Goal: Task Accomplishment & Management: Manage account settings

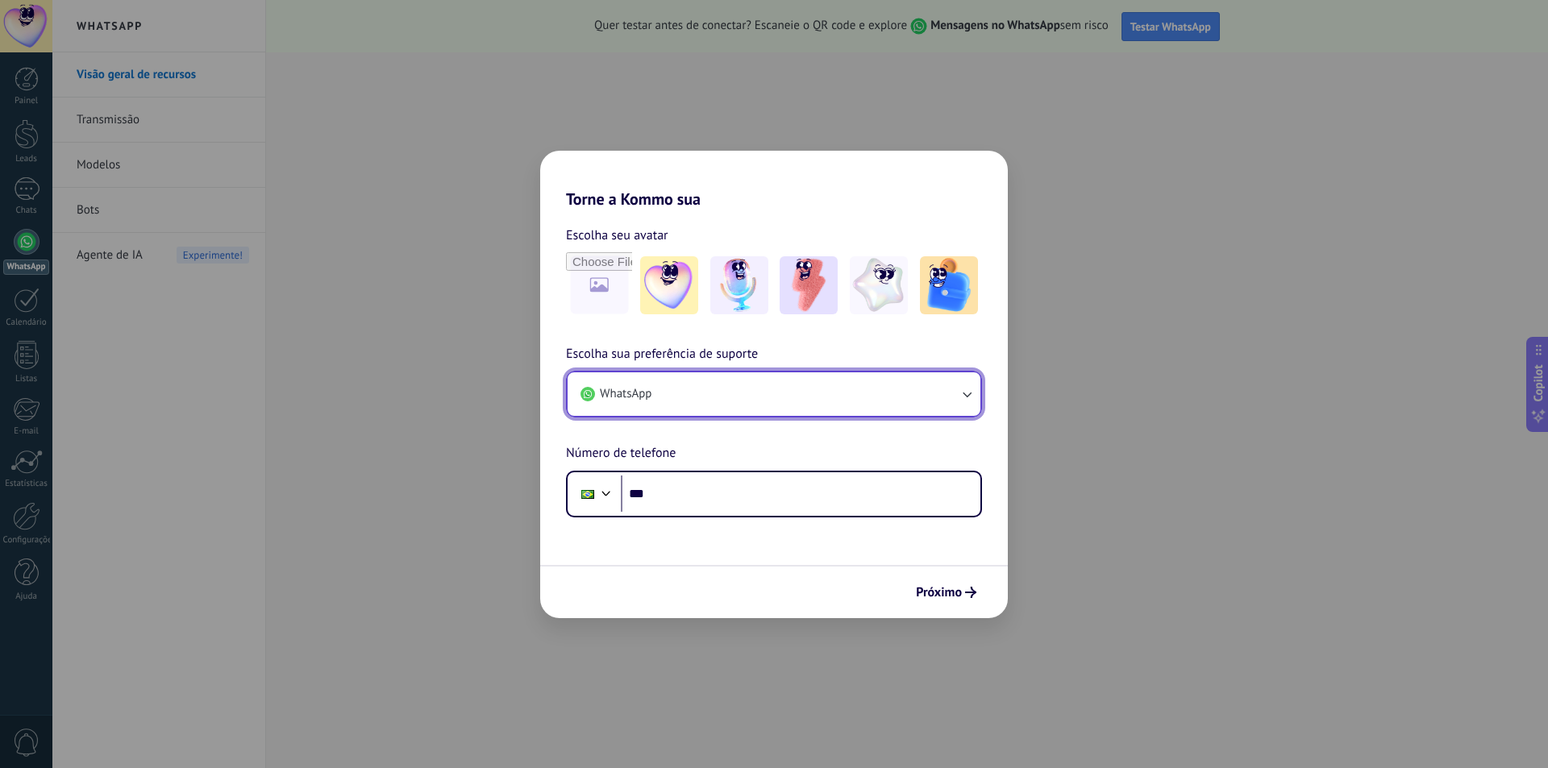
click at [720, 394] on button "WhatsApp" at bounding box center [773, 394] width 413 height 44
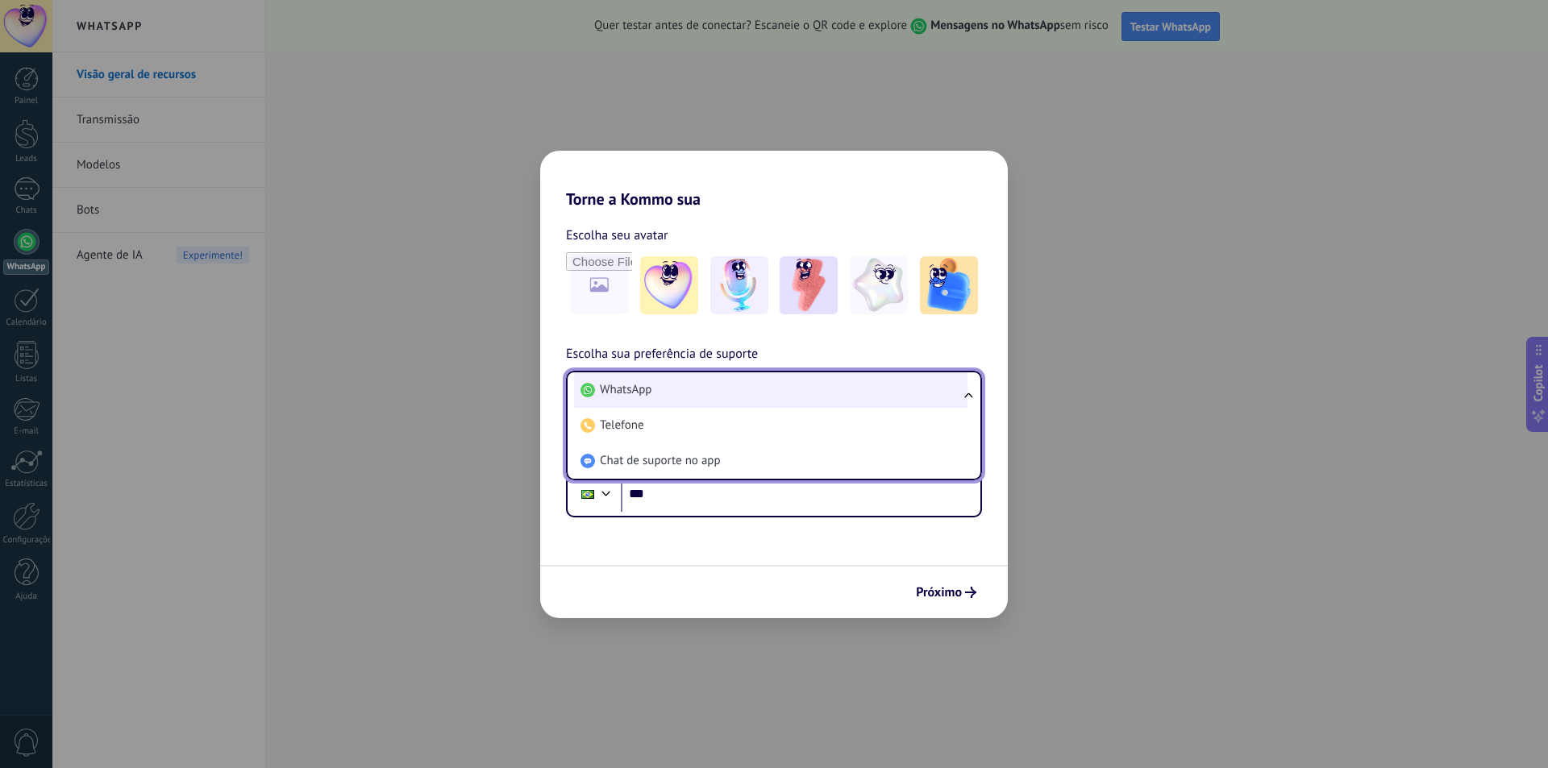
click at [691, 396] on li "WhatsApp" at bounding box center [770, 389] width 393 height 35
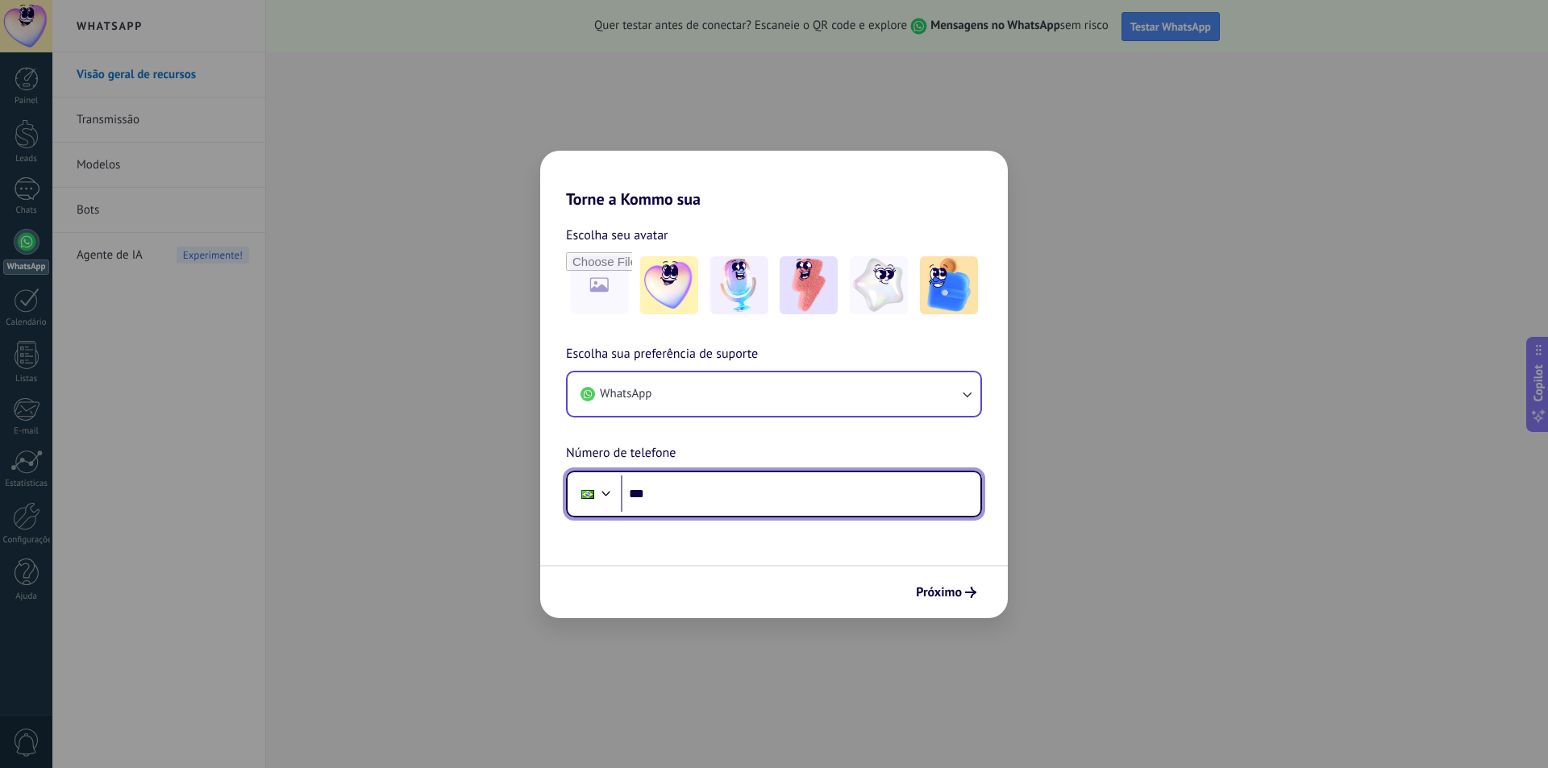
click at [693, 496] on input "***" at bounding box center [801, 494] width 360 height 37
type input "**********"
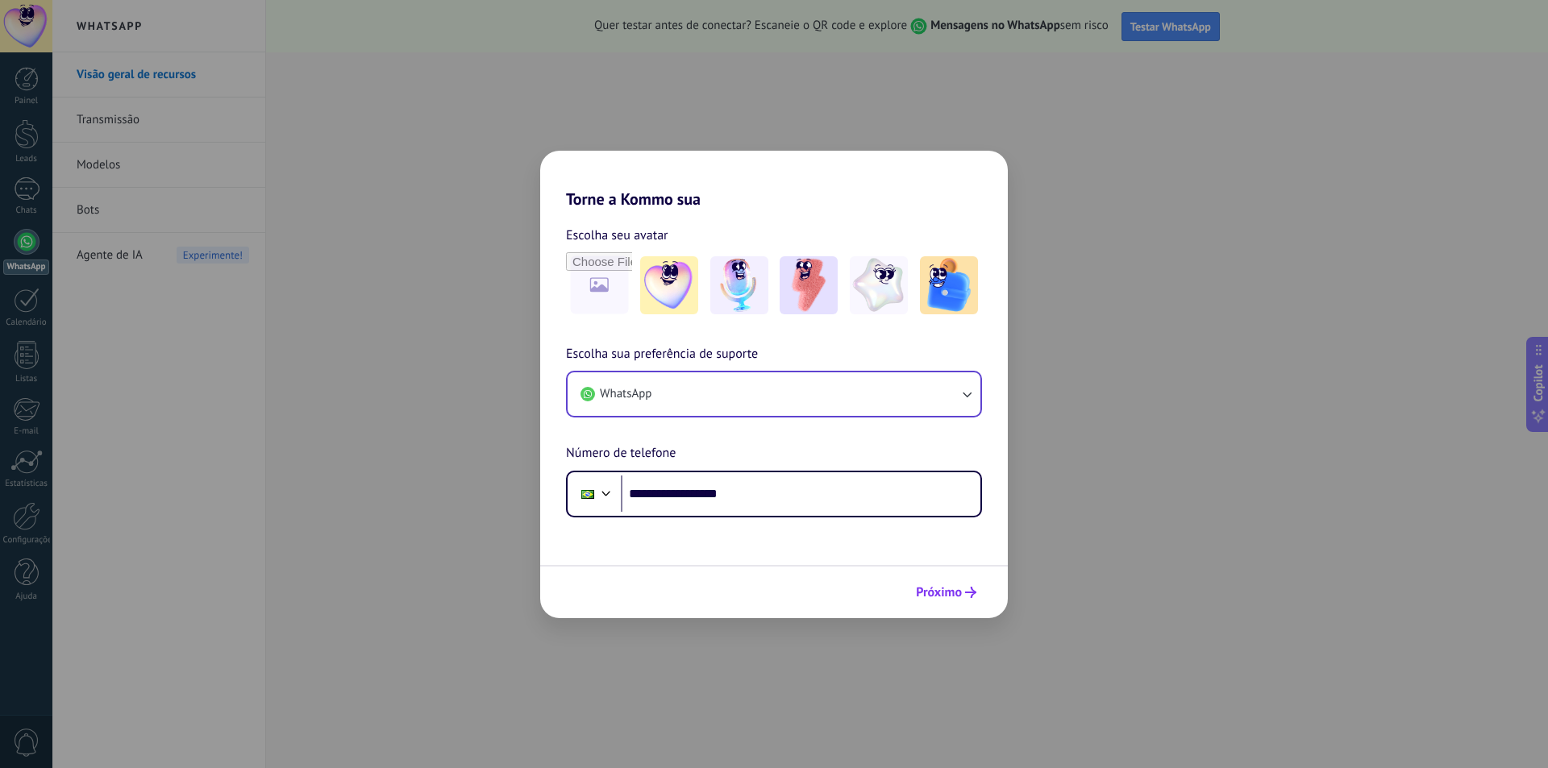
click at [937, 584] on button "Próximo" at bounding box center [945, 592] width 75 height 27
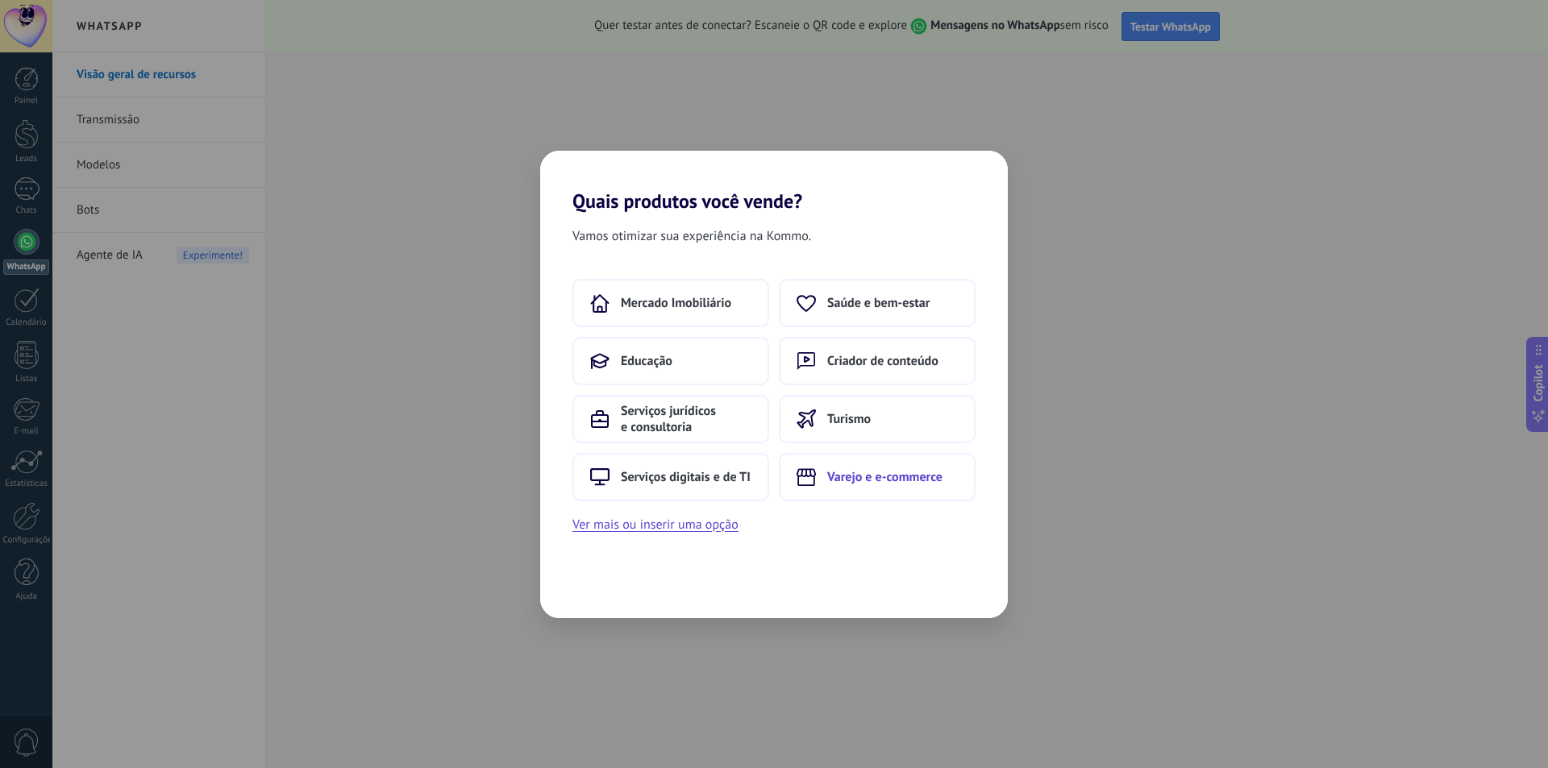
click at [844, 480] on span "Varejo e e-commerce" at bounding box center [884, 477] width 115 height 16
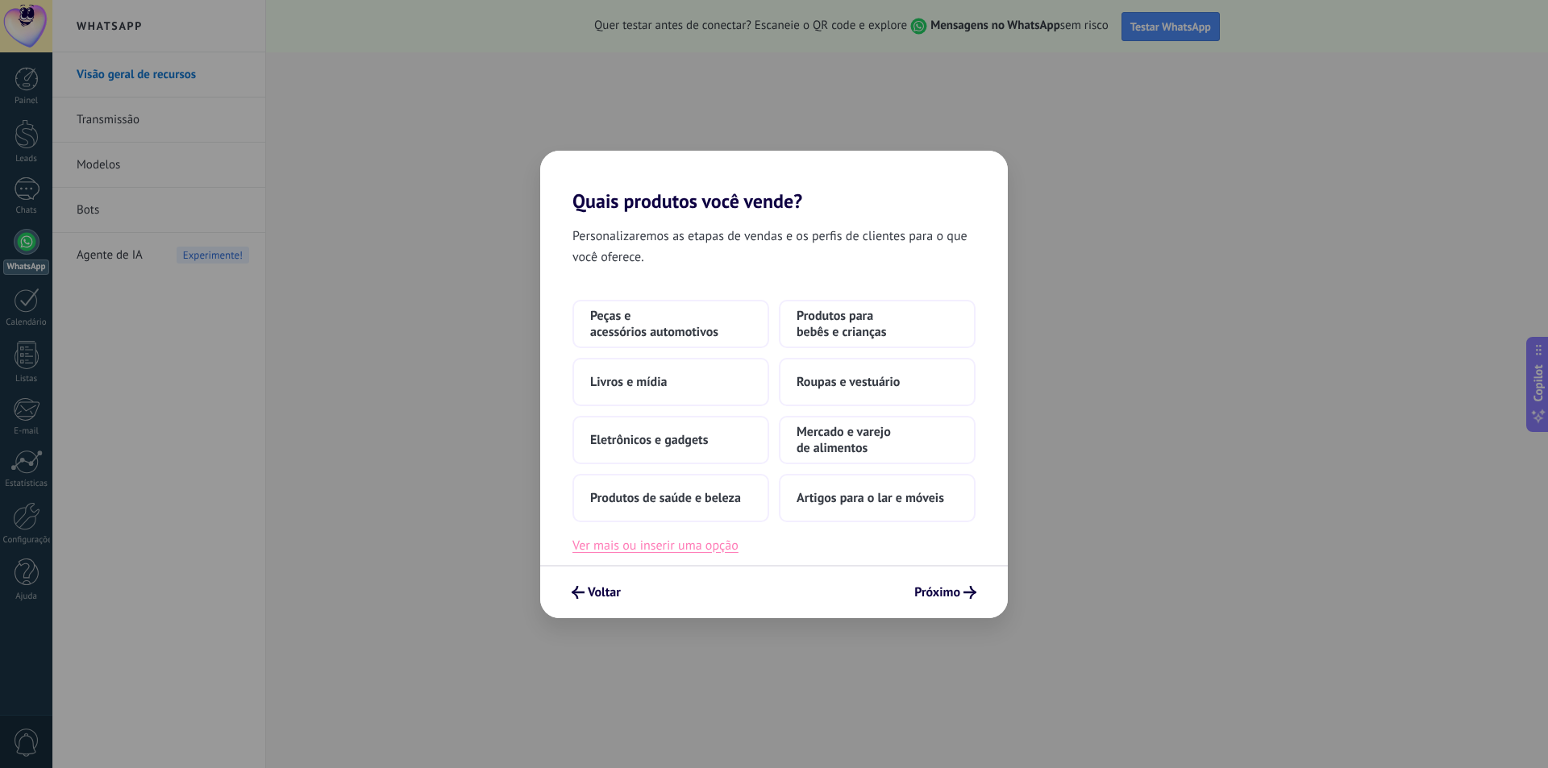
click at [669, 547] on button "Ver mais ou inserir uma opção" at bounding box center [655, 545] width 166 height 21
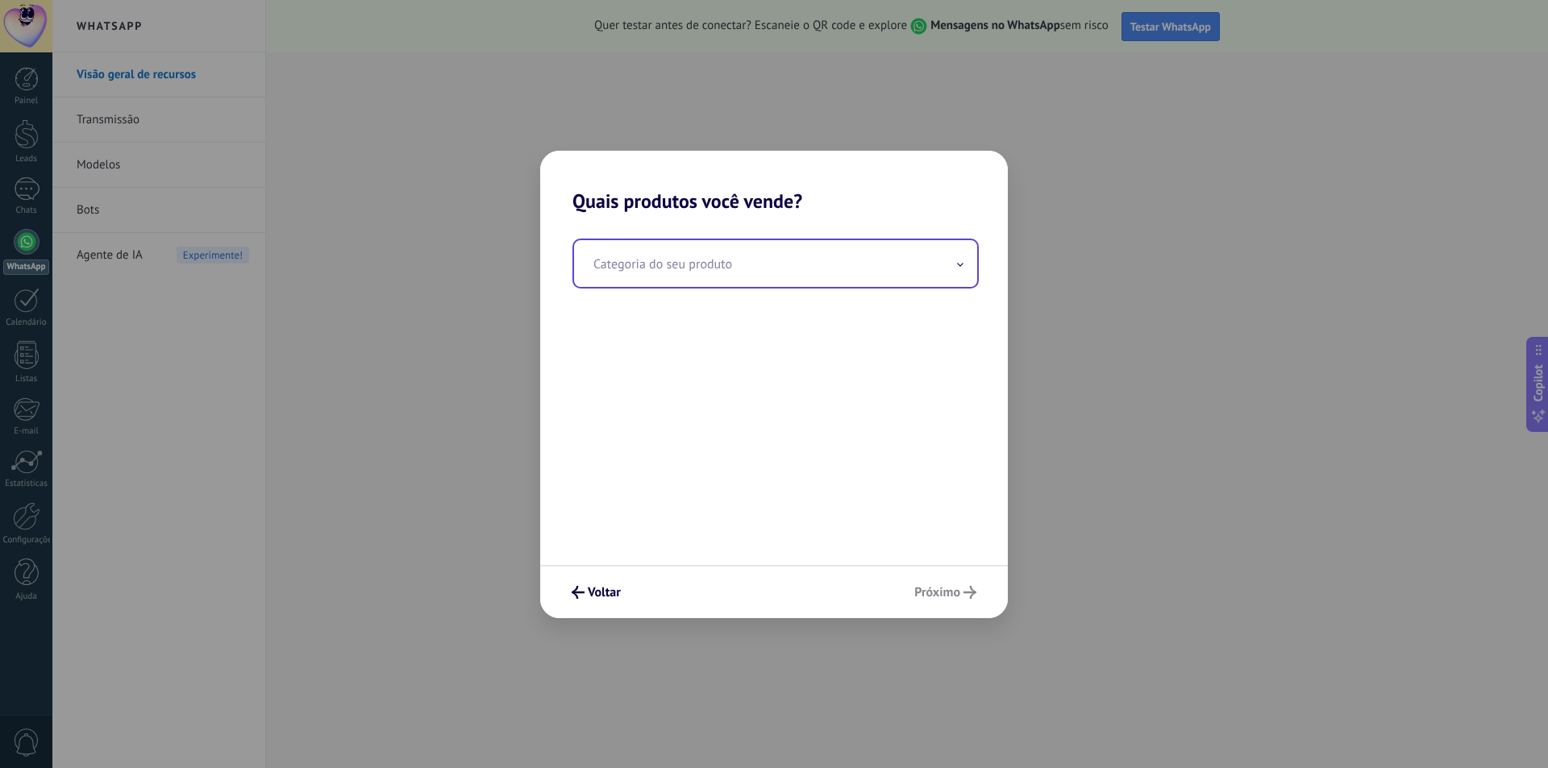
click at [773, 265] on input "text" at bounding box center [775, 263] width 403 height 47
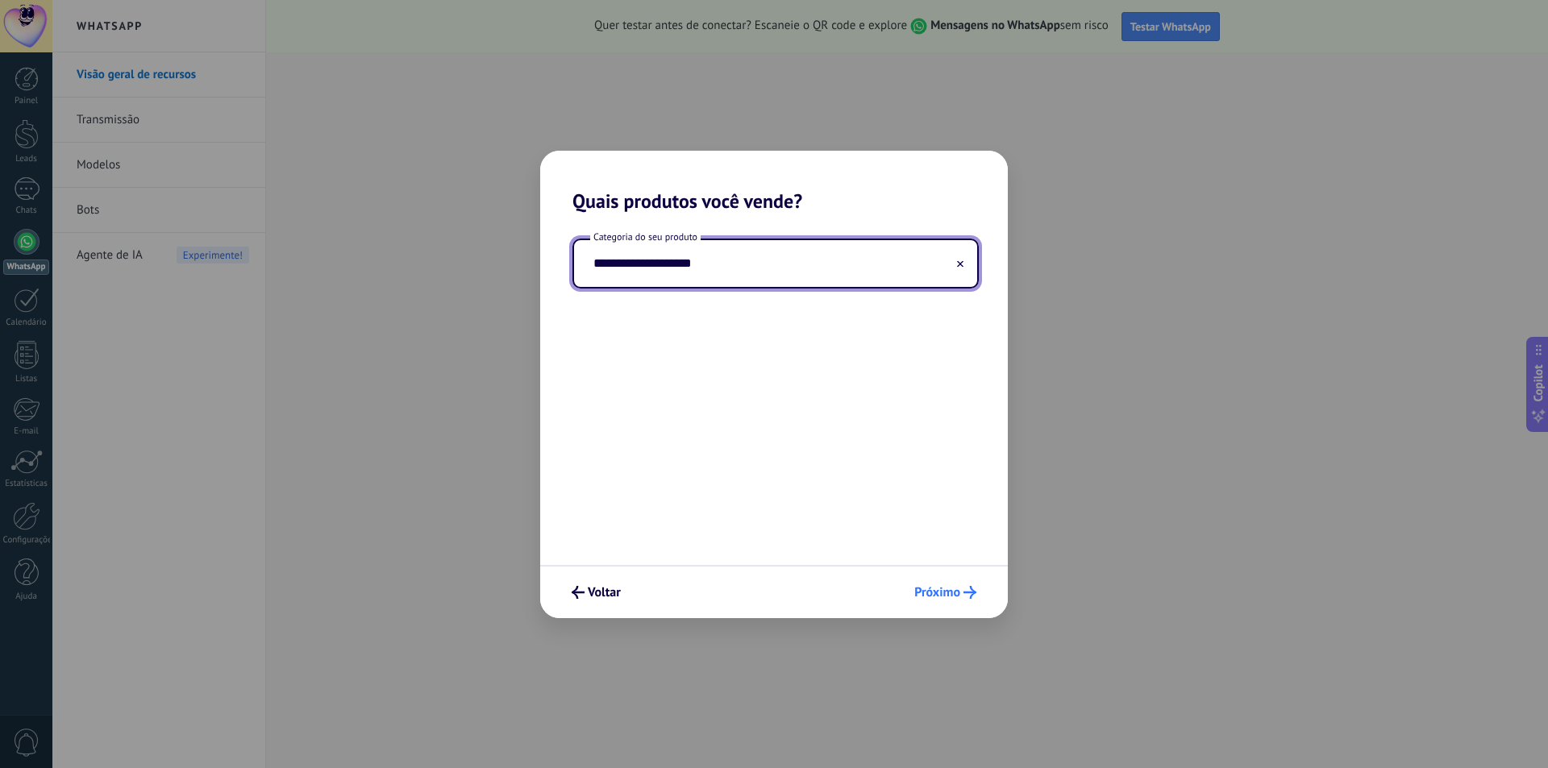
type input "**********"
click at [933, 590] on span "Próximo" at bounding box center [937, 592] width 46 height 11
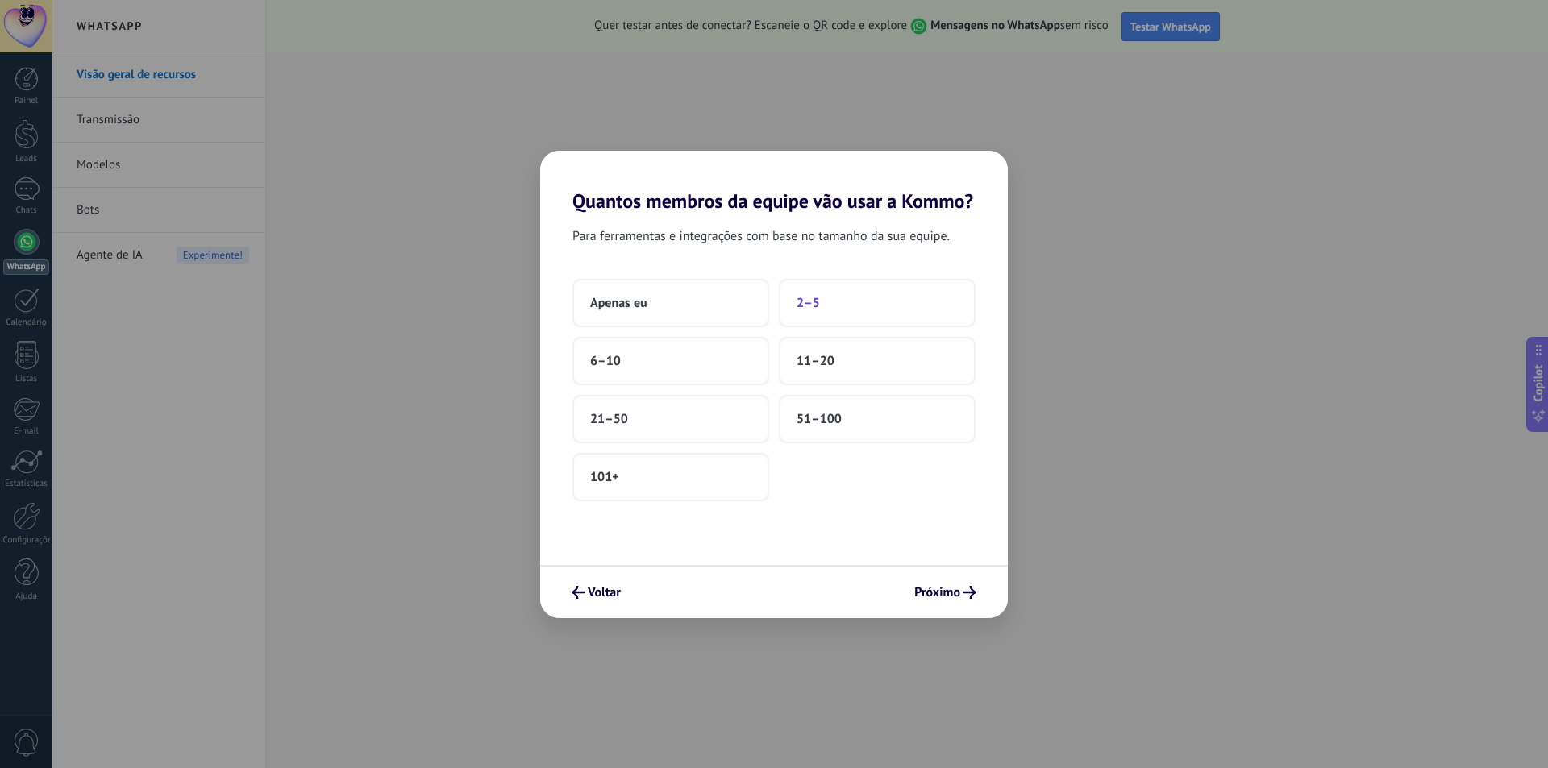
click at [813, 303] on span "2–5" at bounding box center [807, 303] width 23 height 16
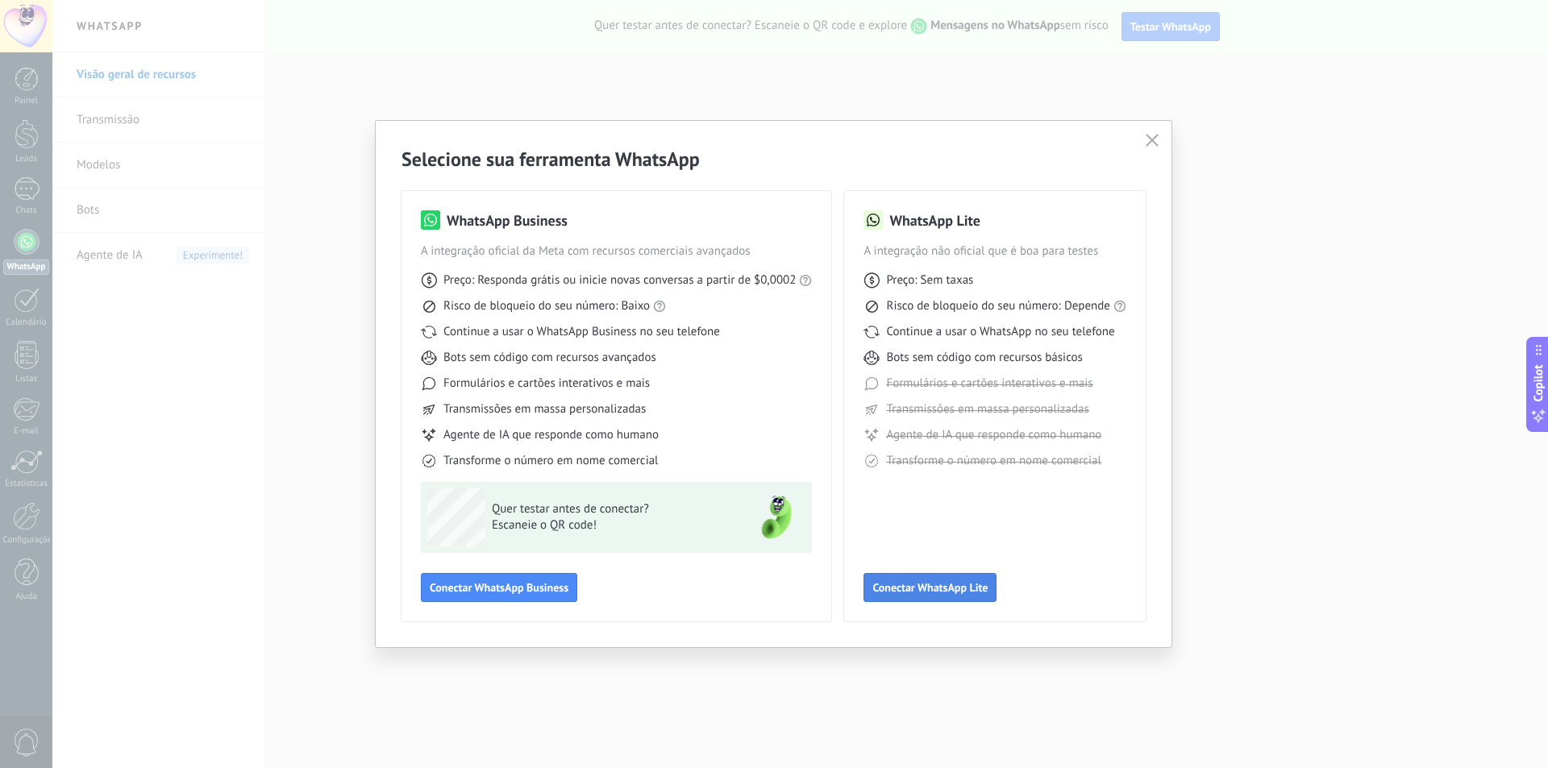
click at [937, 590] on span "Conectar WhatsApp Lite" at bounding box center [929, 587] width 115 height 11
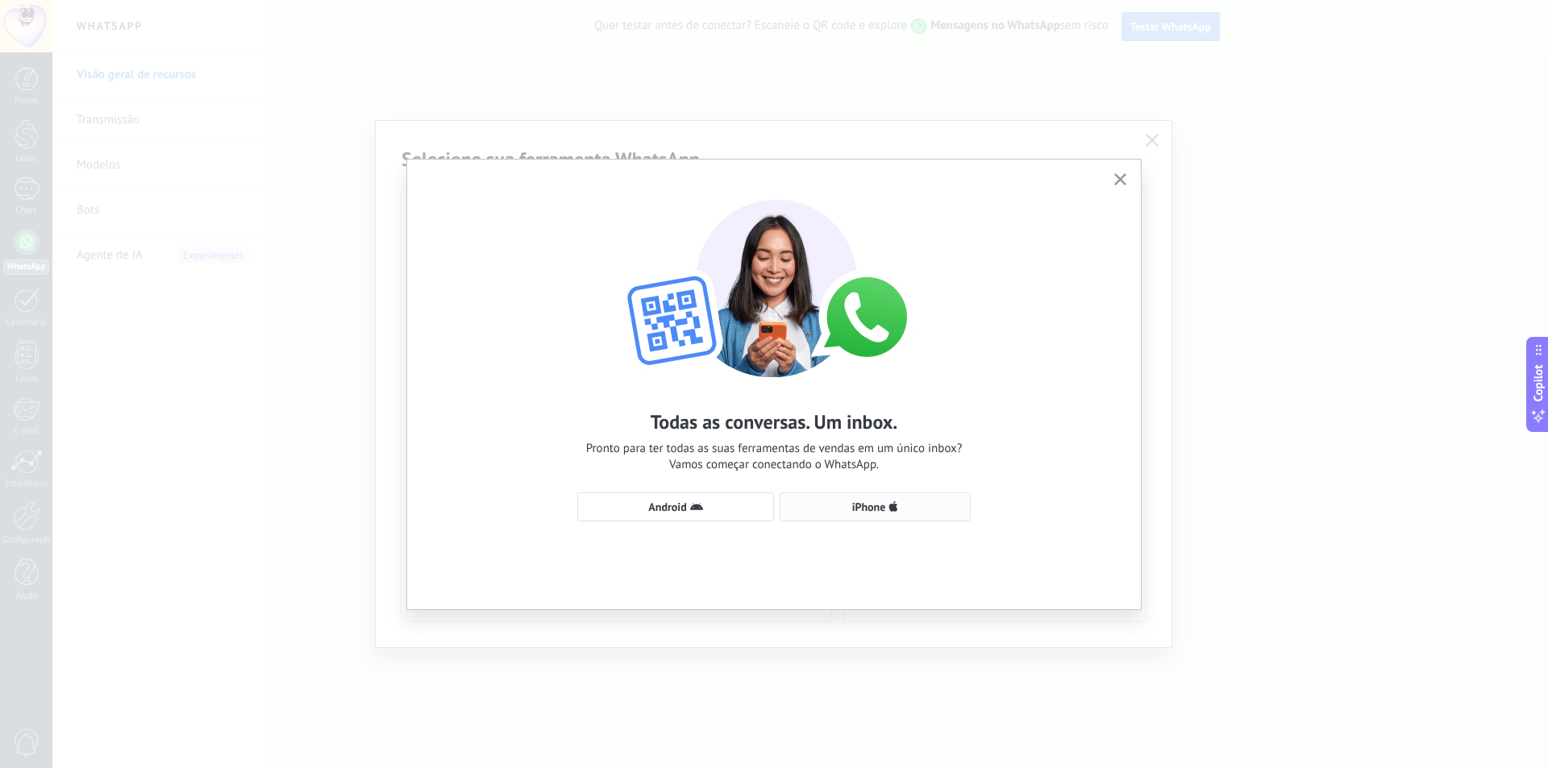
click at [849, 512] on span "iPhone" at bounding box center [874, 507] width 173 height 13
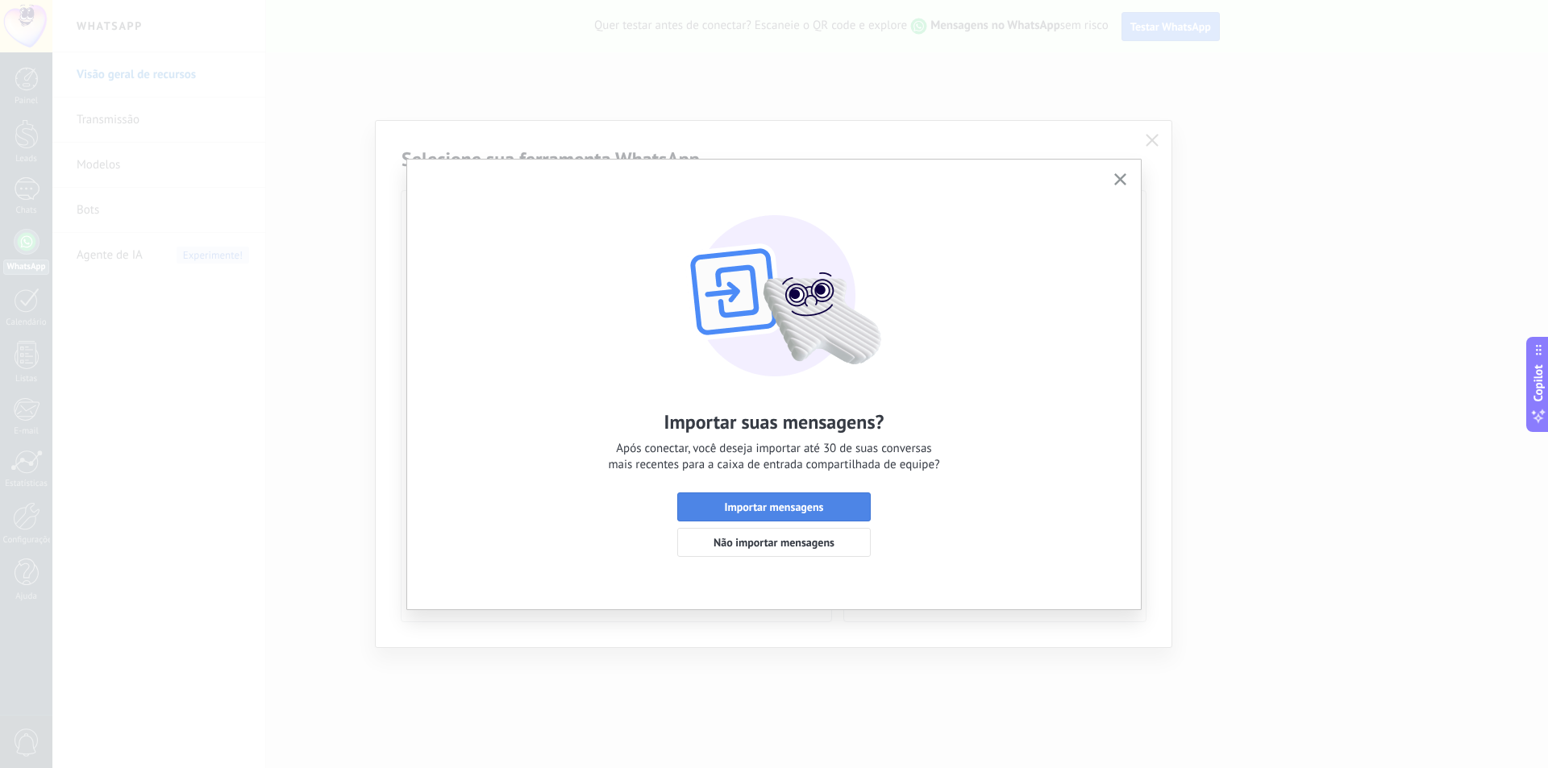
click at [817, 508] on span "Importar mensagens" at bounding box center [774, 506] width 99 height 11
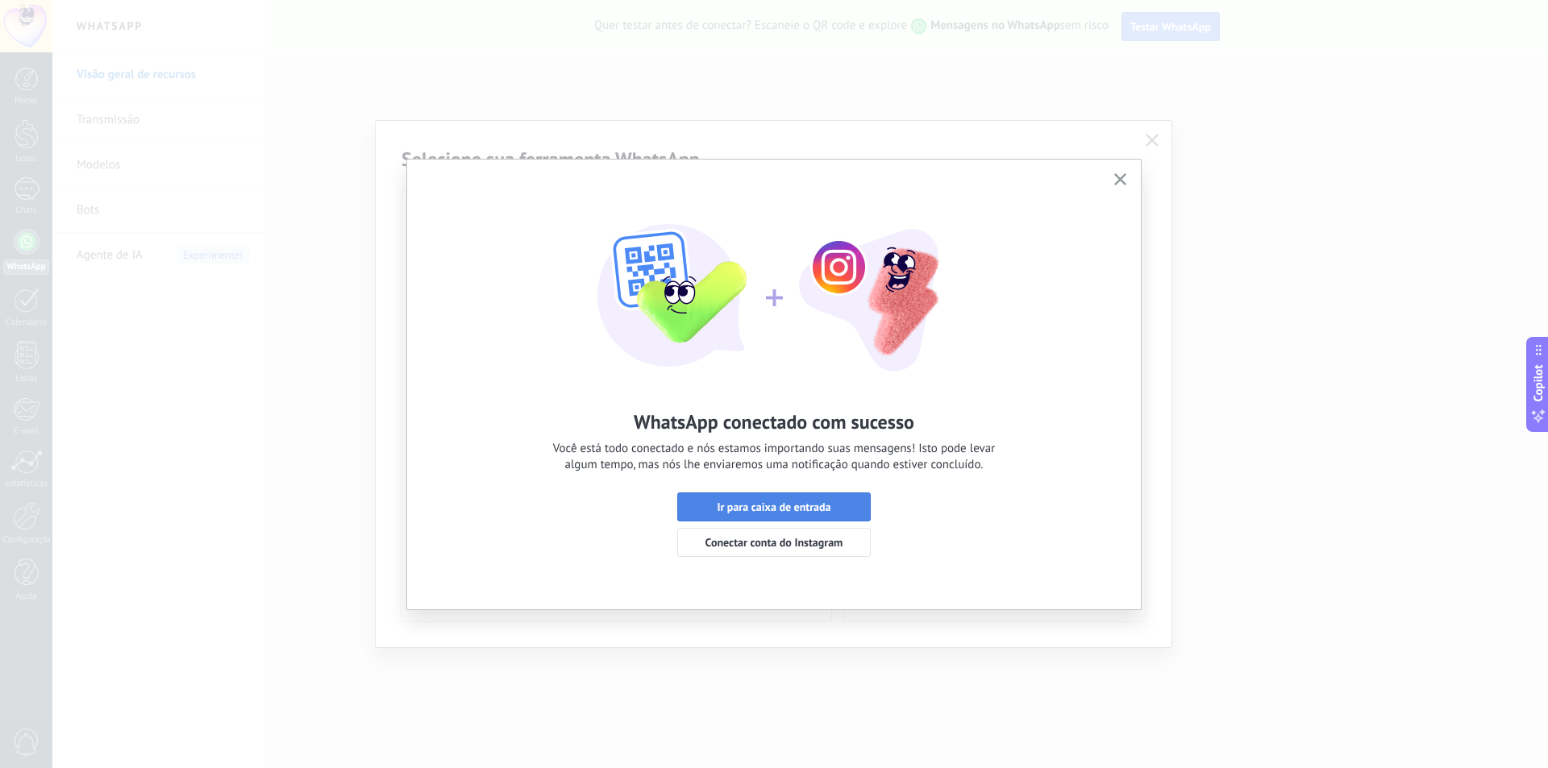
click at [762, 507] on span "Ir para caixa de entrada" at bounding box center [774, 506] width 114 height 11
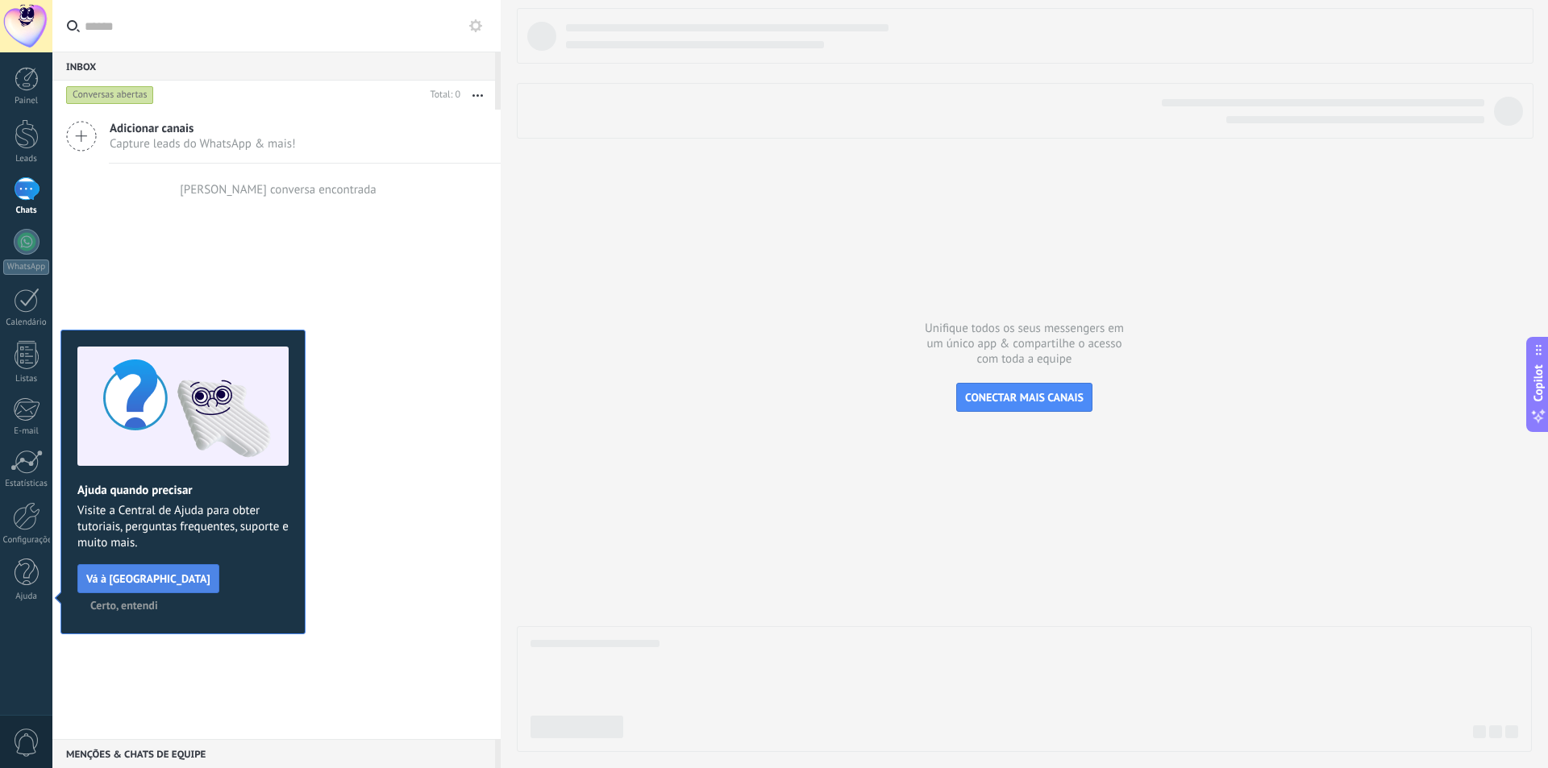
click at [127, 570] on button "Vá à Central de Ajuda" at bounding box center [148, 578] width 142 height 29
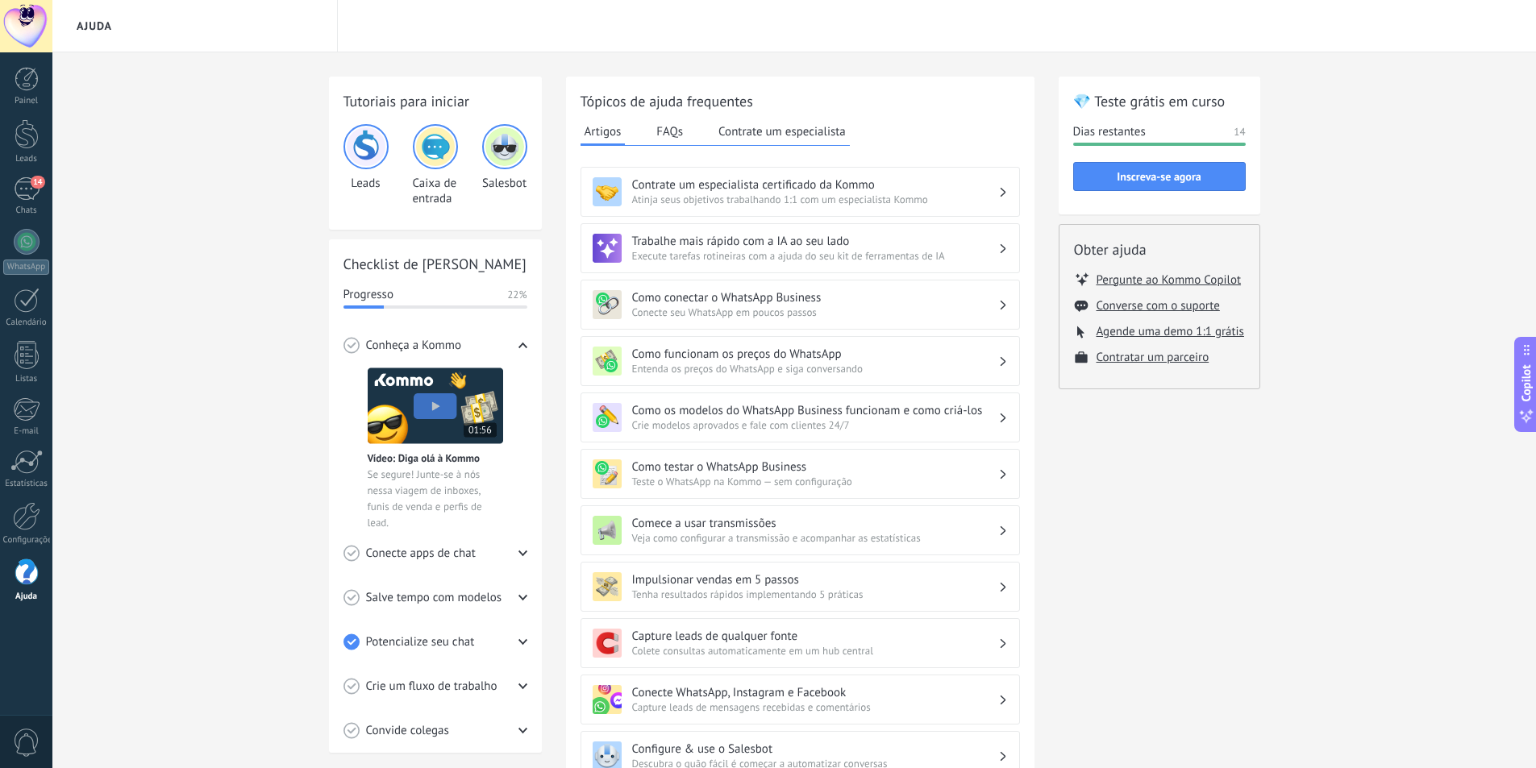
click at [431, 148] on img at bounding box center [435, 146] width 39 height 39
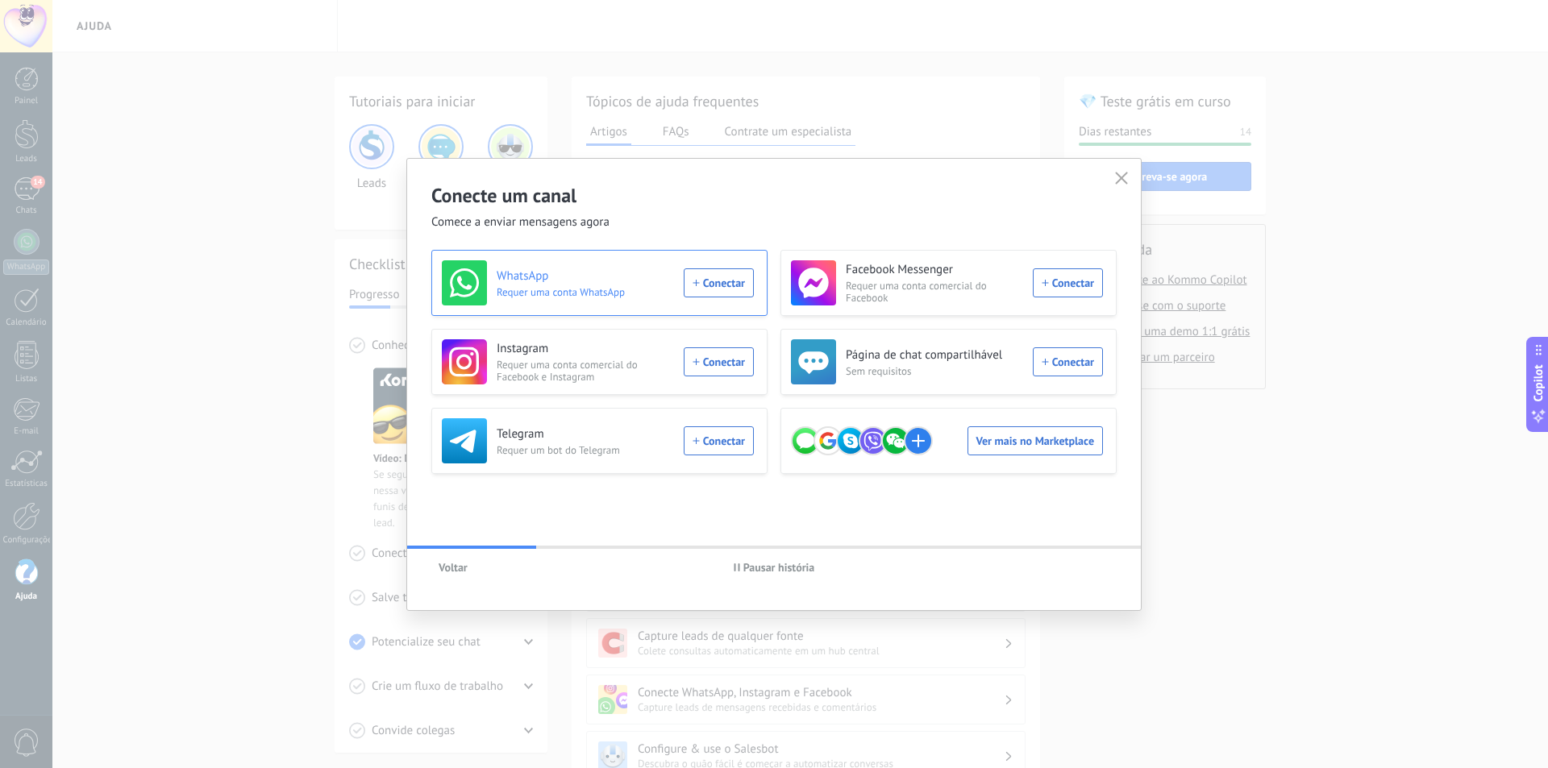
click at [717, 279] on div "WhatsApp Requer uma conta WhatsApp Conectar" at bounding box center [598, 282] width 312 height 45
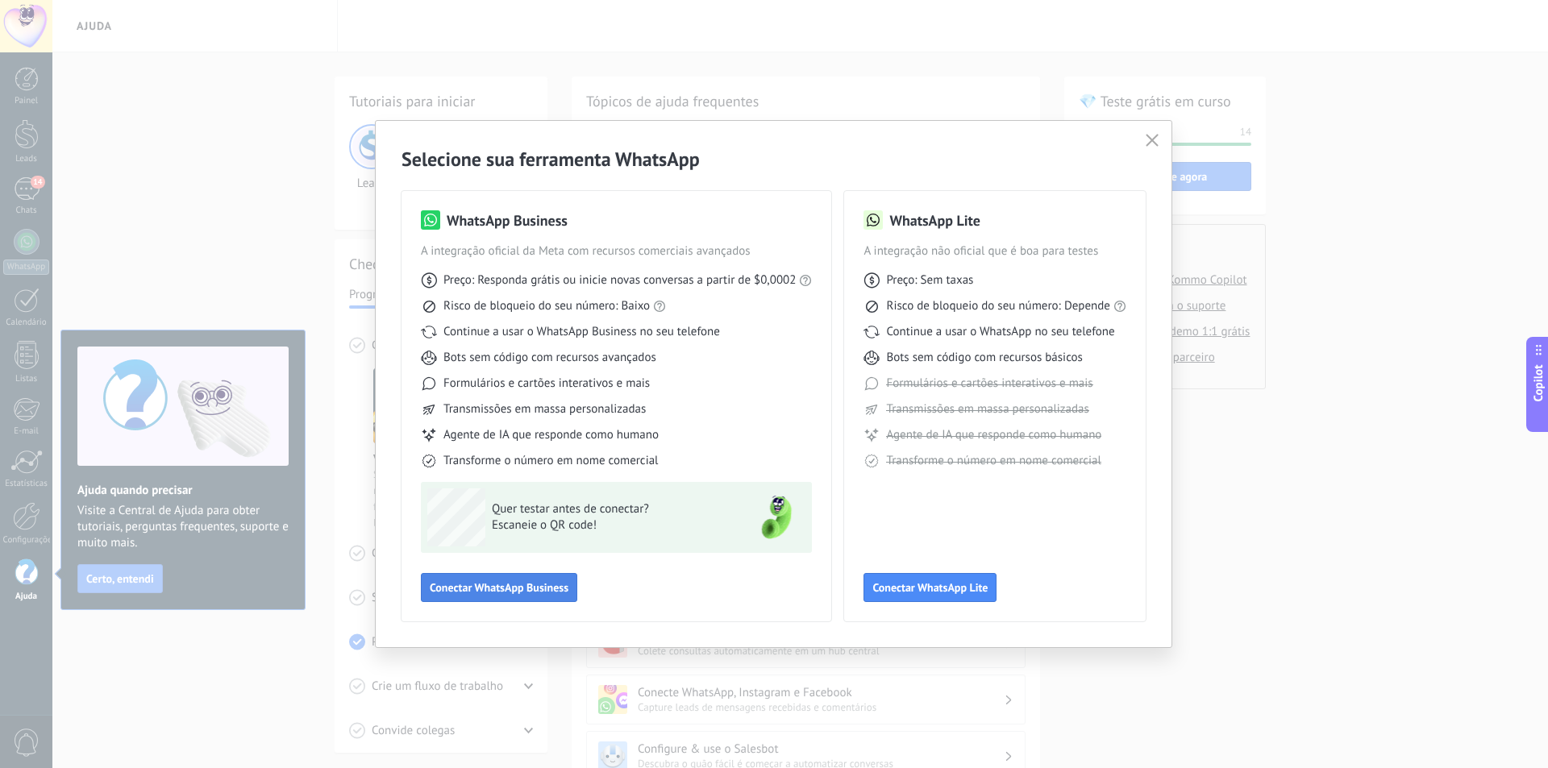
click at [495, 592] on span "Conectar WhatsApp Business" at bounding box center [499, 587] width 139 height 11
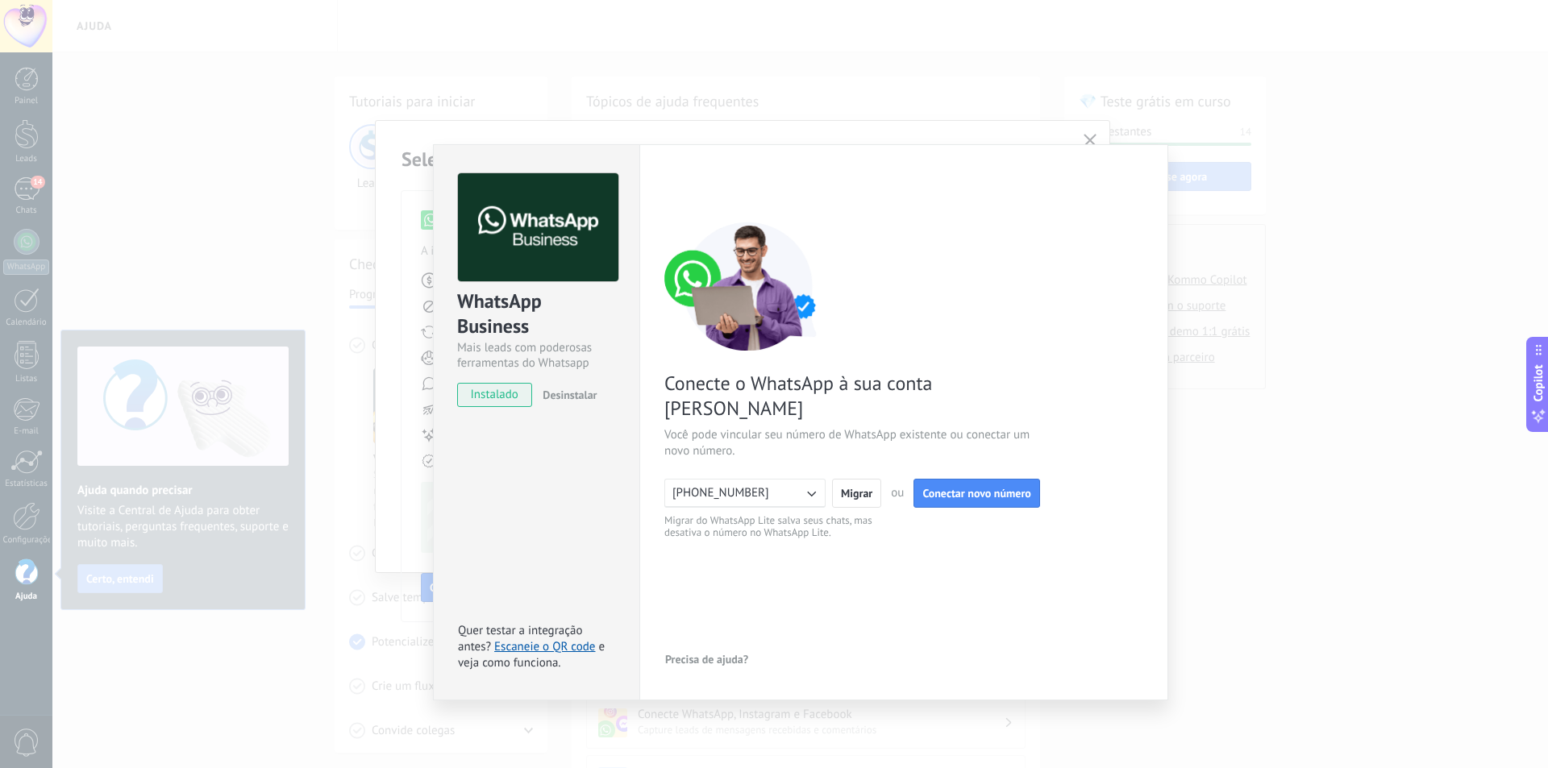
click at [173, 189] on div "WhatsApp Business Mais leads com poderosas ferramentas do Whatsapp instalado De…" at bounding box center [799, 384] width 1495 height 768
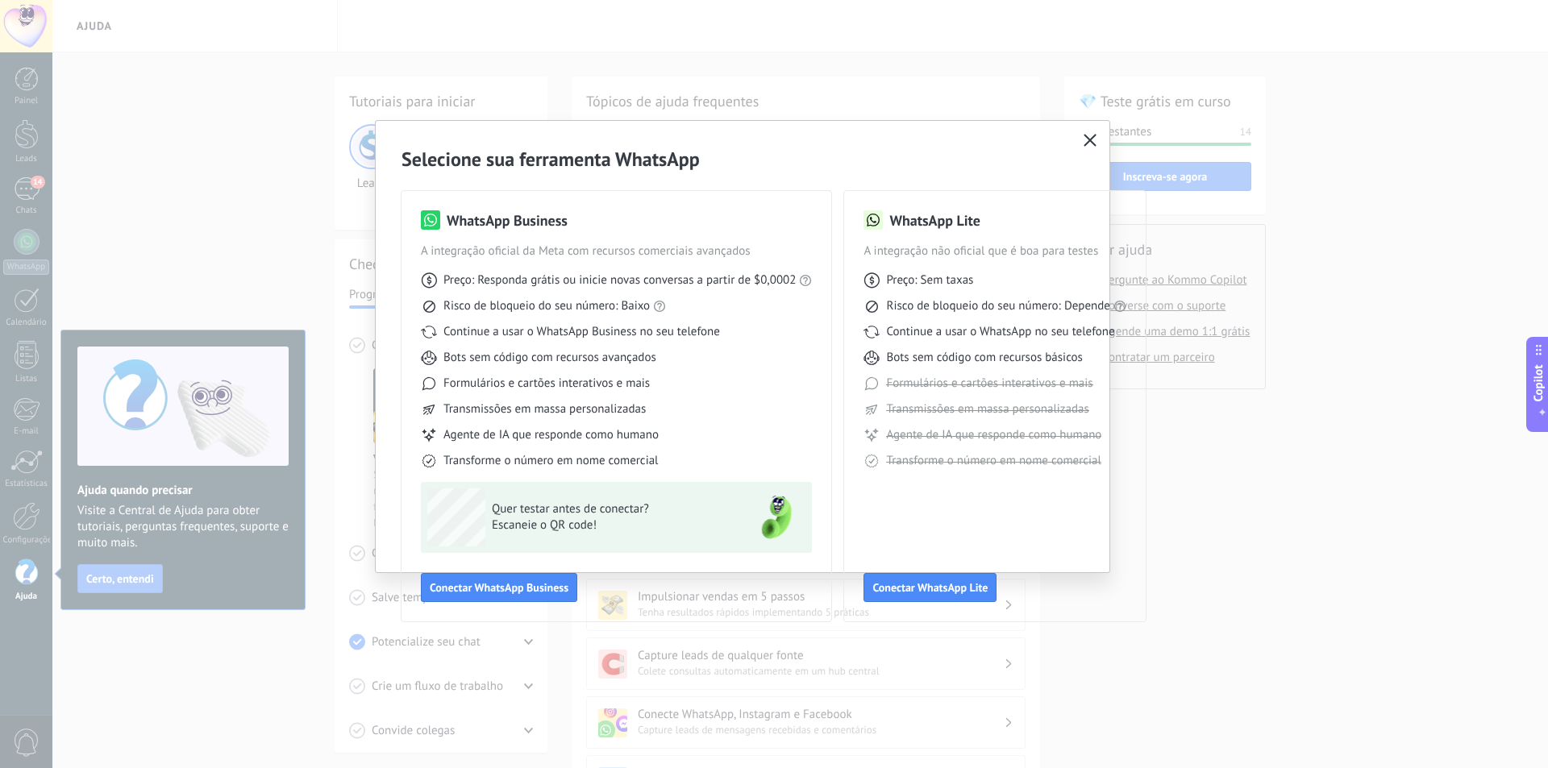
click at [131, 245] on div "Selecione sua ferramenta WhatsApp WhatsApp Business A integração oficial da Met…" at bounding box center [774, 384] width 1548 height 768
click at [1088, 132] on button "button" at bounding box center [1089, 141] width 21 height 23
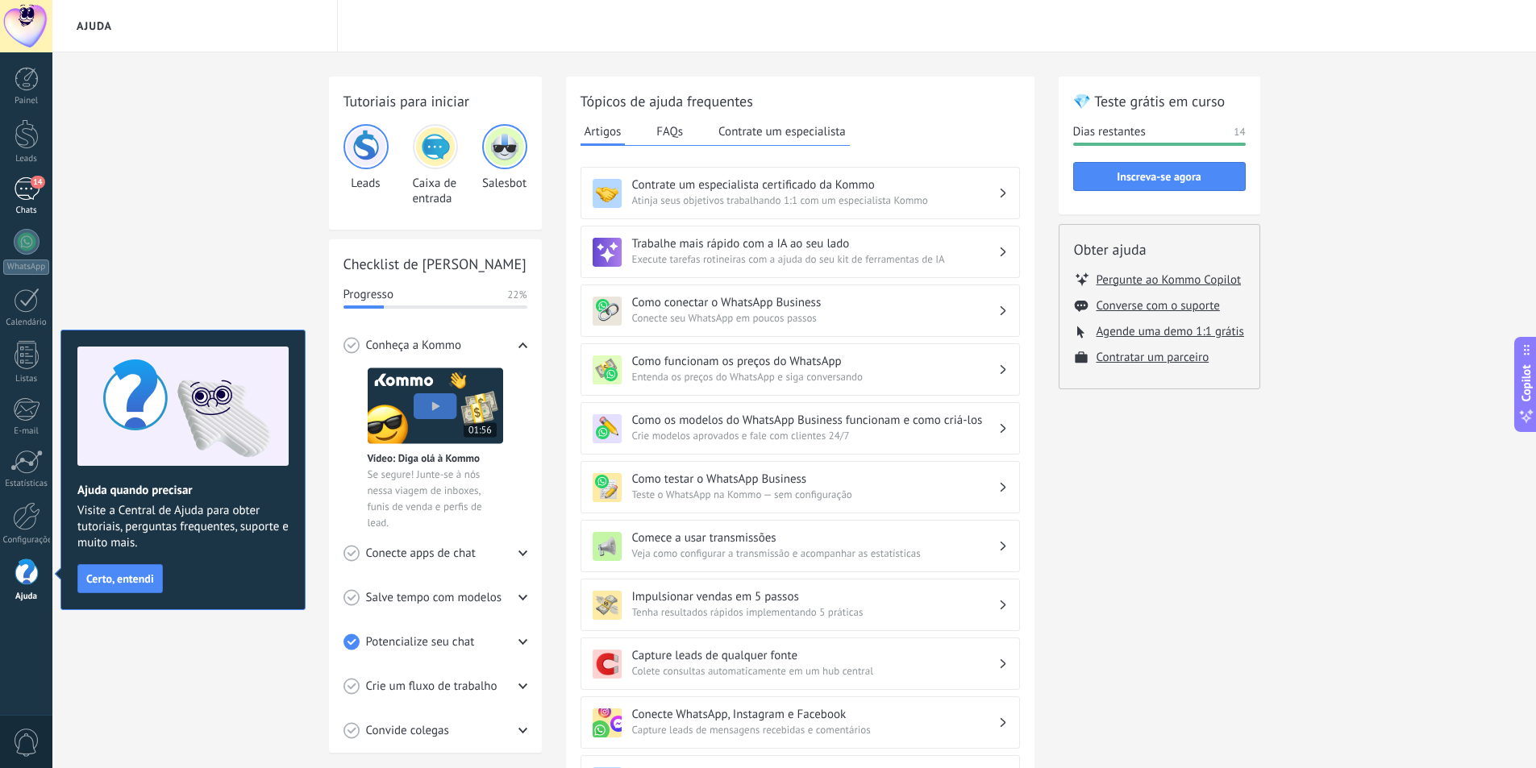
click at [27, 190] on div "14" at bounding box center [27, 188] width 26 height 23
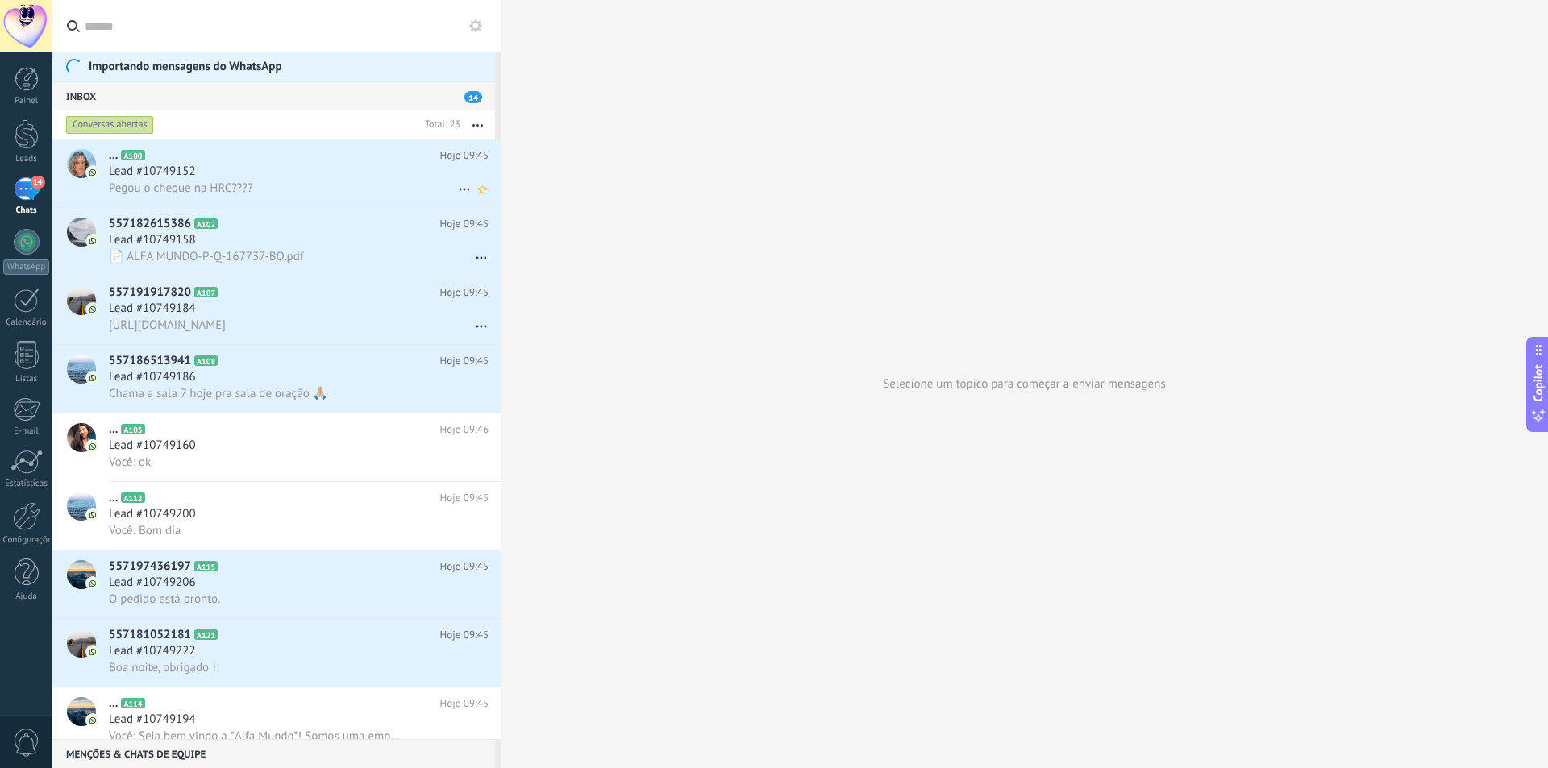
click at [211, 177] on div "Lead #10749152" at bounding box center [299, 172] width 380 height 16
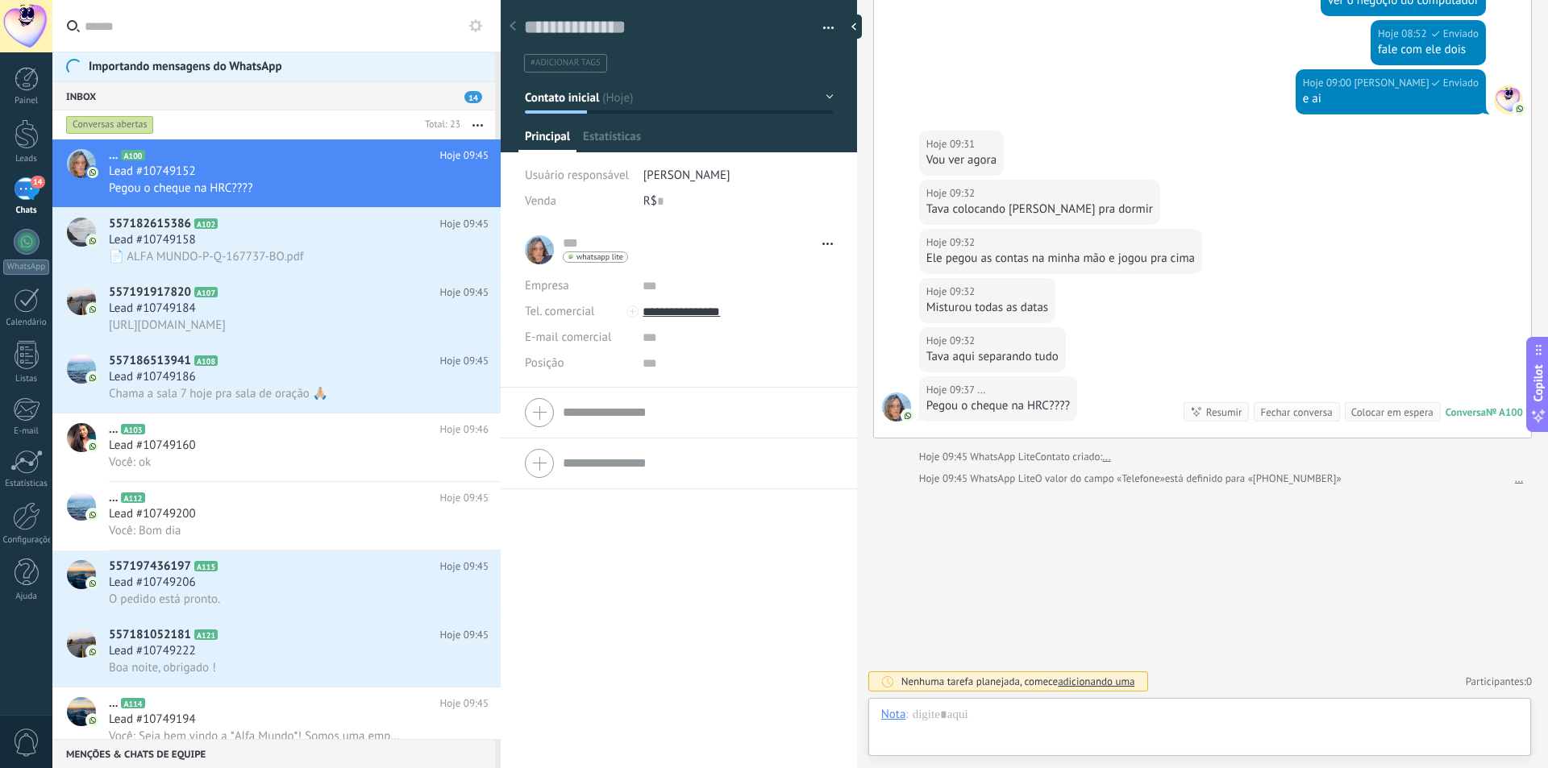
scroll to position [24, 0]
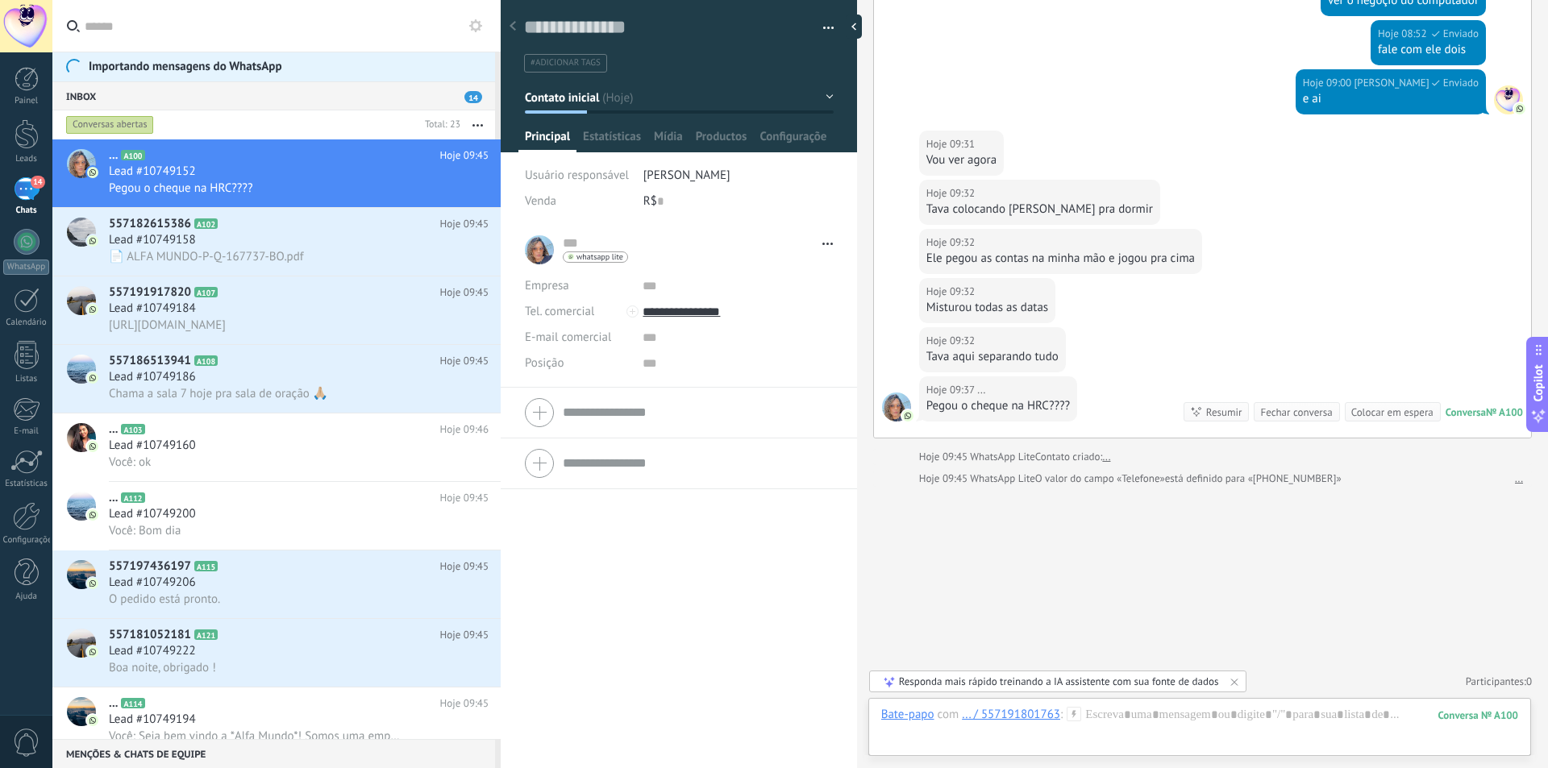
click at [1031, 609] on div "Buscar Carregar mais Hoje Hoje 08:07 WhatsApp Lite Lead criado: Lead #10749152 …" at bounding box center [1202, 208] width 691 height 1119
click at [1049, 677] on div "Responda mais rápido treinando a IA assistente com sua fonte de dados" at bounding box center [1059, 682] width 320 height 14
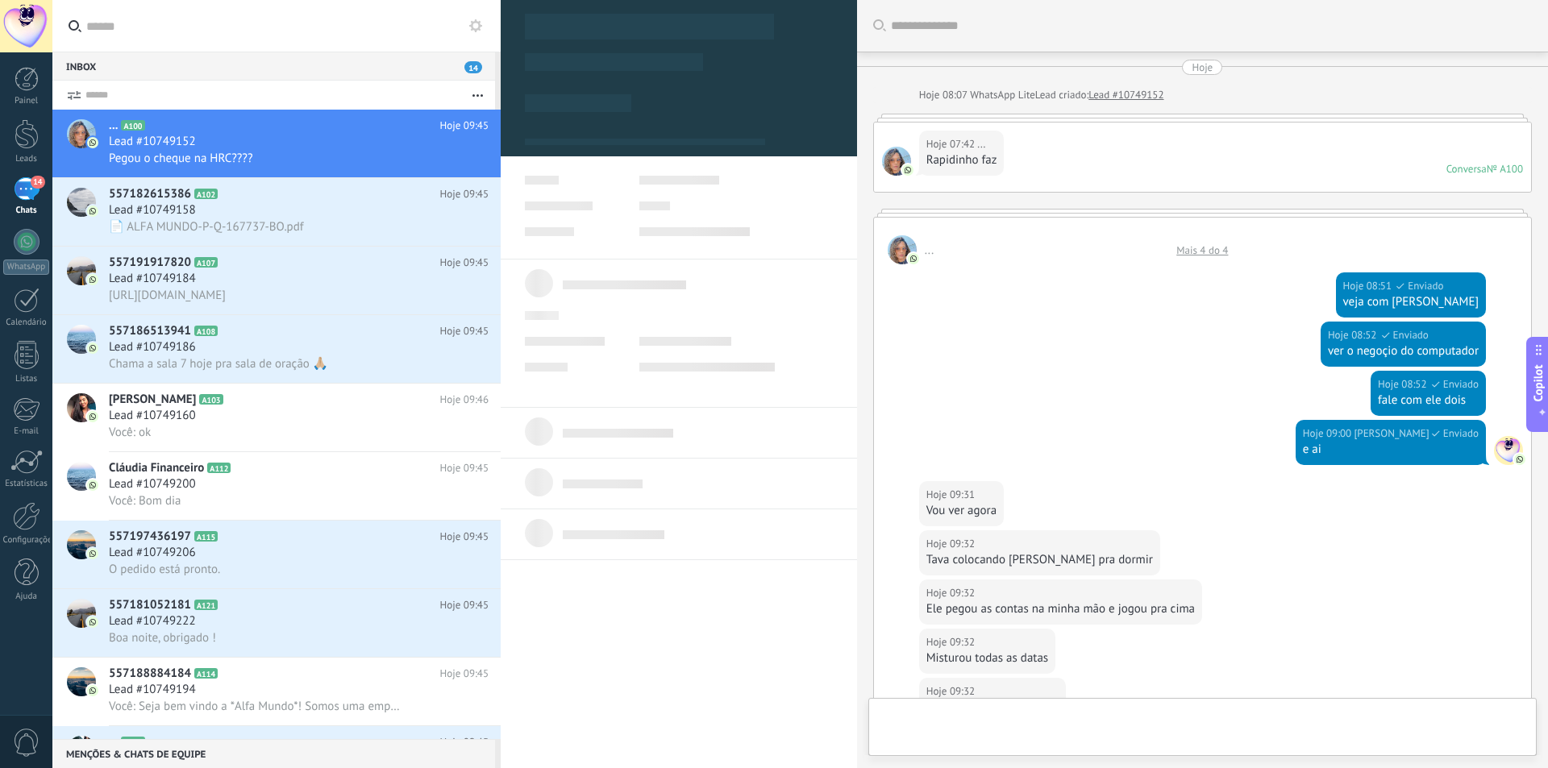
type textarea "**********"
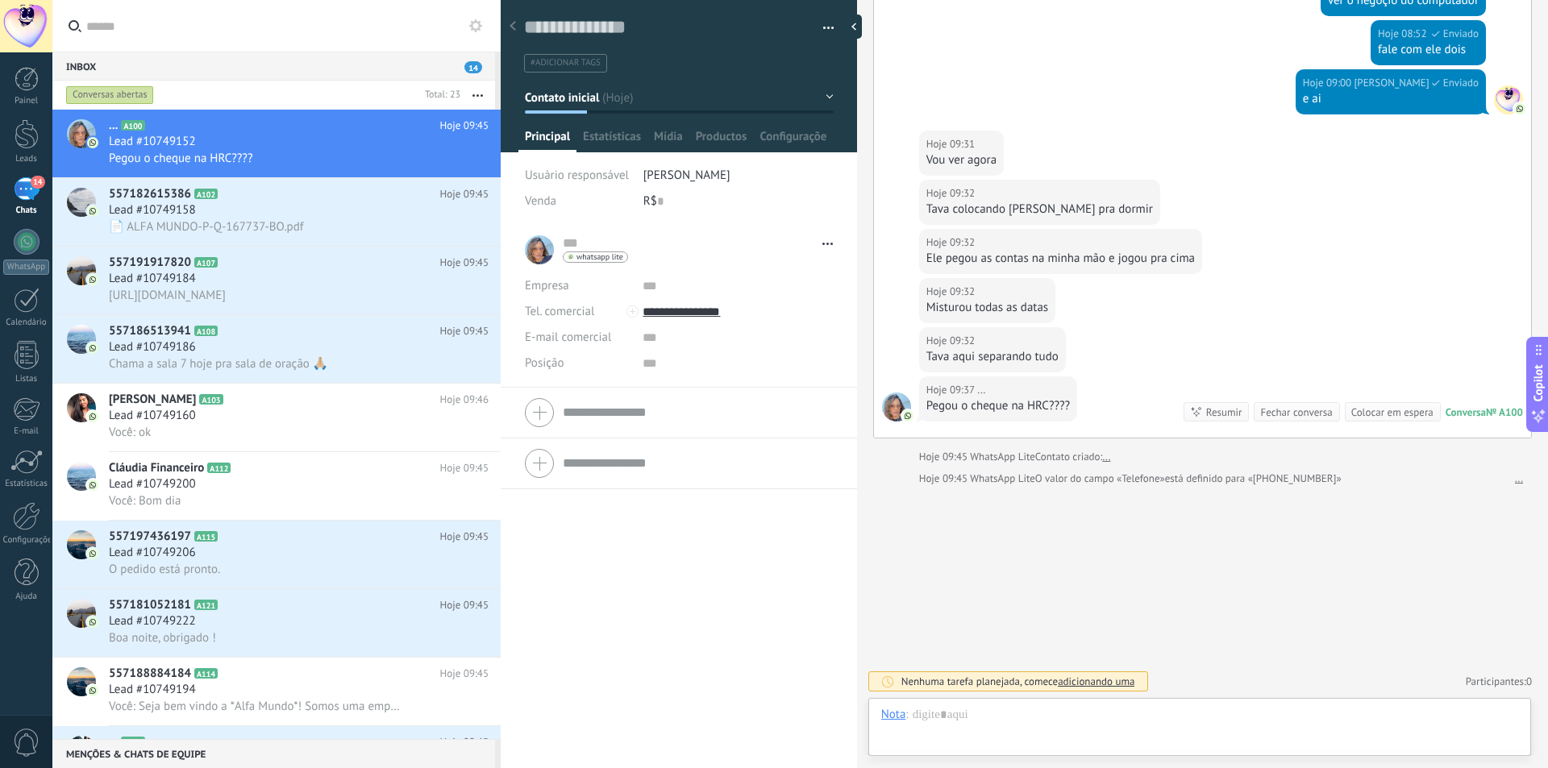
scroll to position [24, 0]
click at [1175, 360] on div "Hoje 09:32 ... Tava aqui separando tudo" at bounding box center [1202, 351] width 657 height 49
click at [1127, 405] on div "Hoje 09:37 ... Pegou o cheque na HRC???? Conversa № A100 Conversa № A100 Resumi…" at bounding box center [1202, 406] width 657 height 61
click at [1130, 733] on div at bounding box center [1199, 731] width 637 height 48
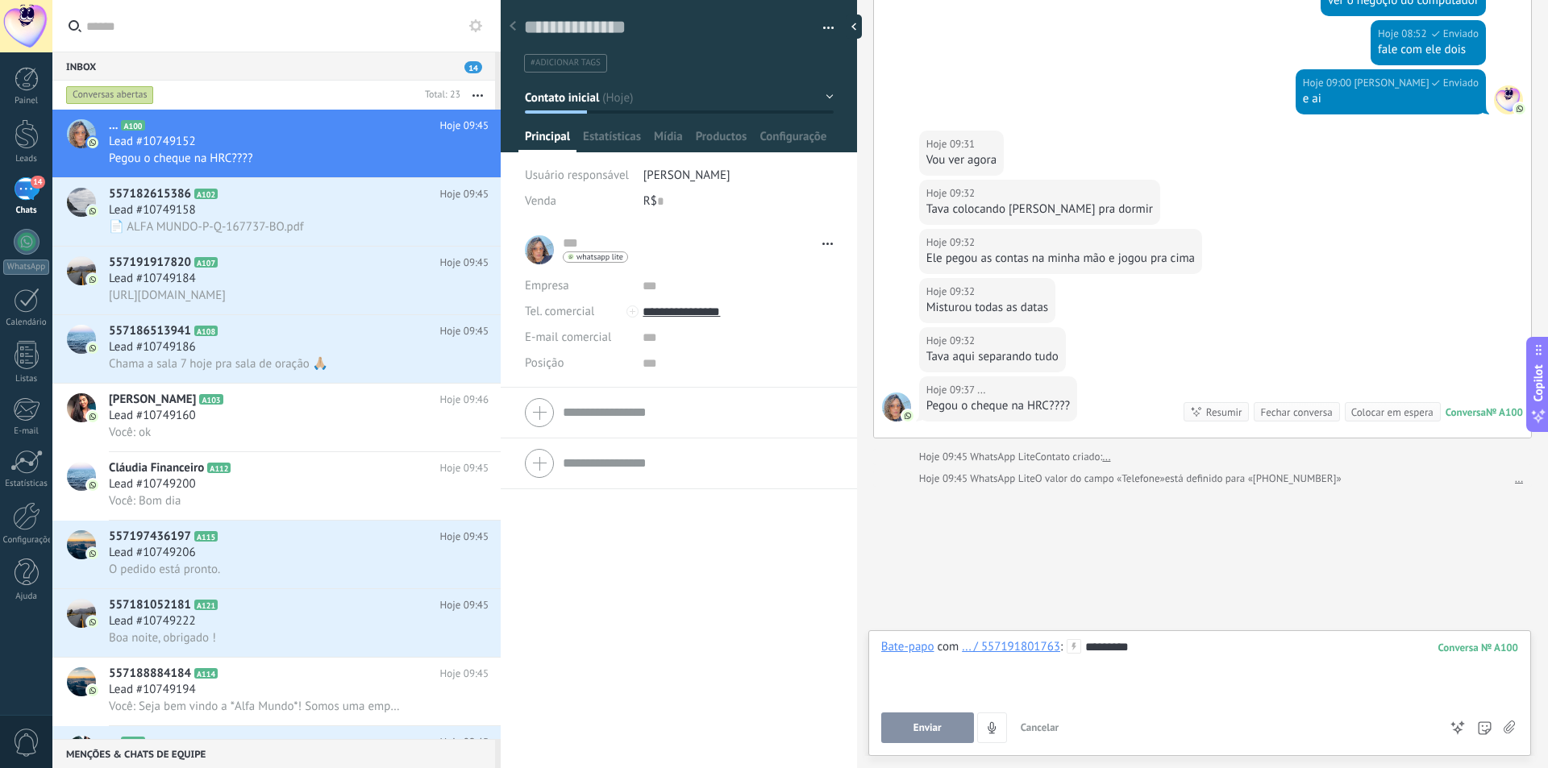
click at [936, 728] on span "Enviar" at bounding box center [927, 727] width 28 height 11
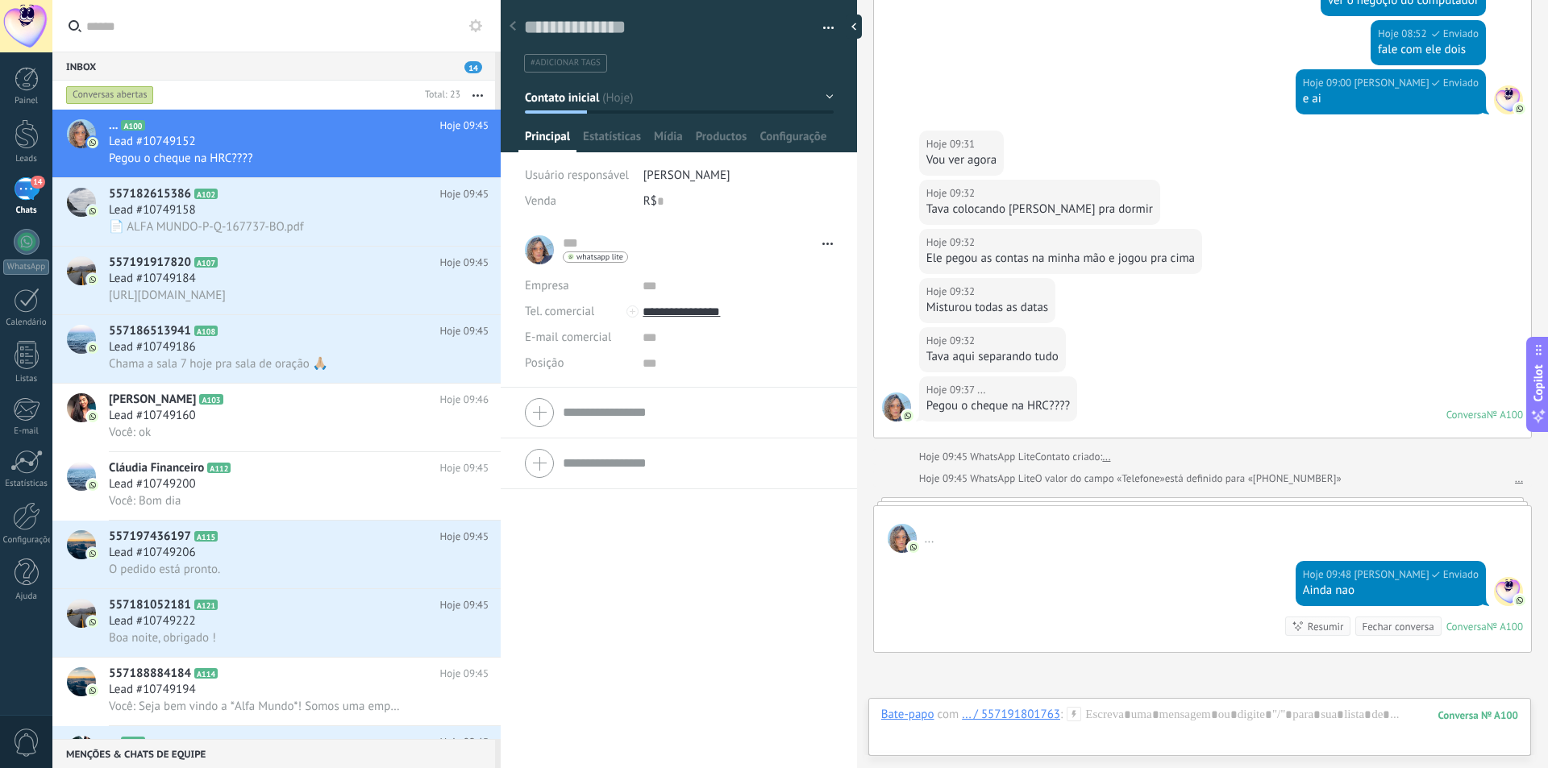
scroll to position [340, 0]
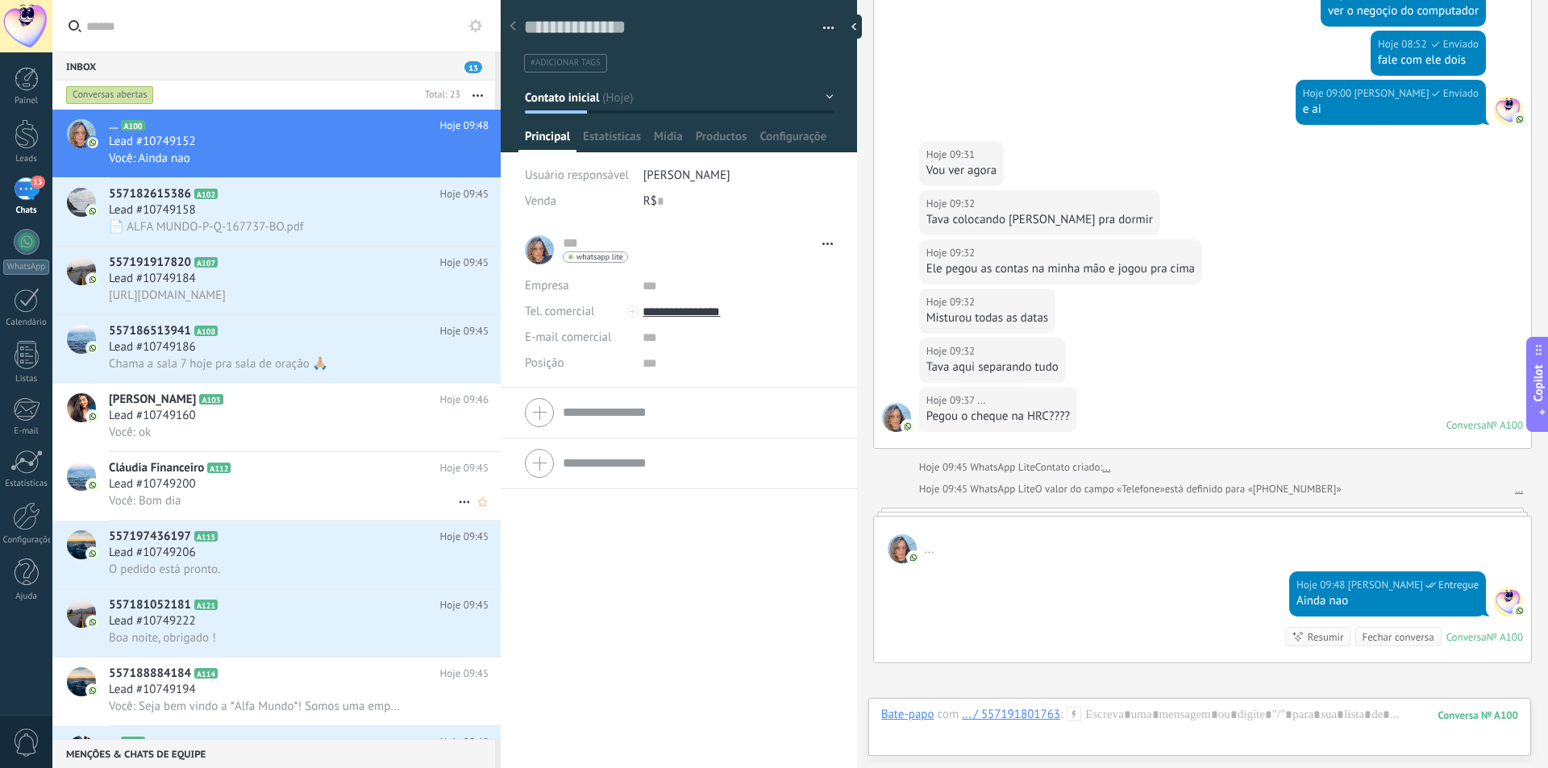
click at [128, 482] on span "Lead #10749200" at bounding box center [152, 484] width 87 height 16
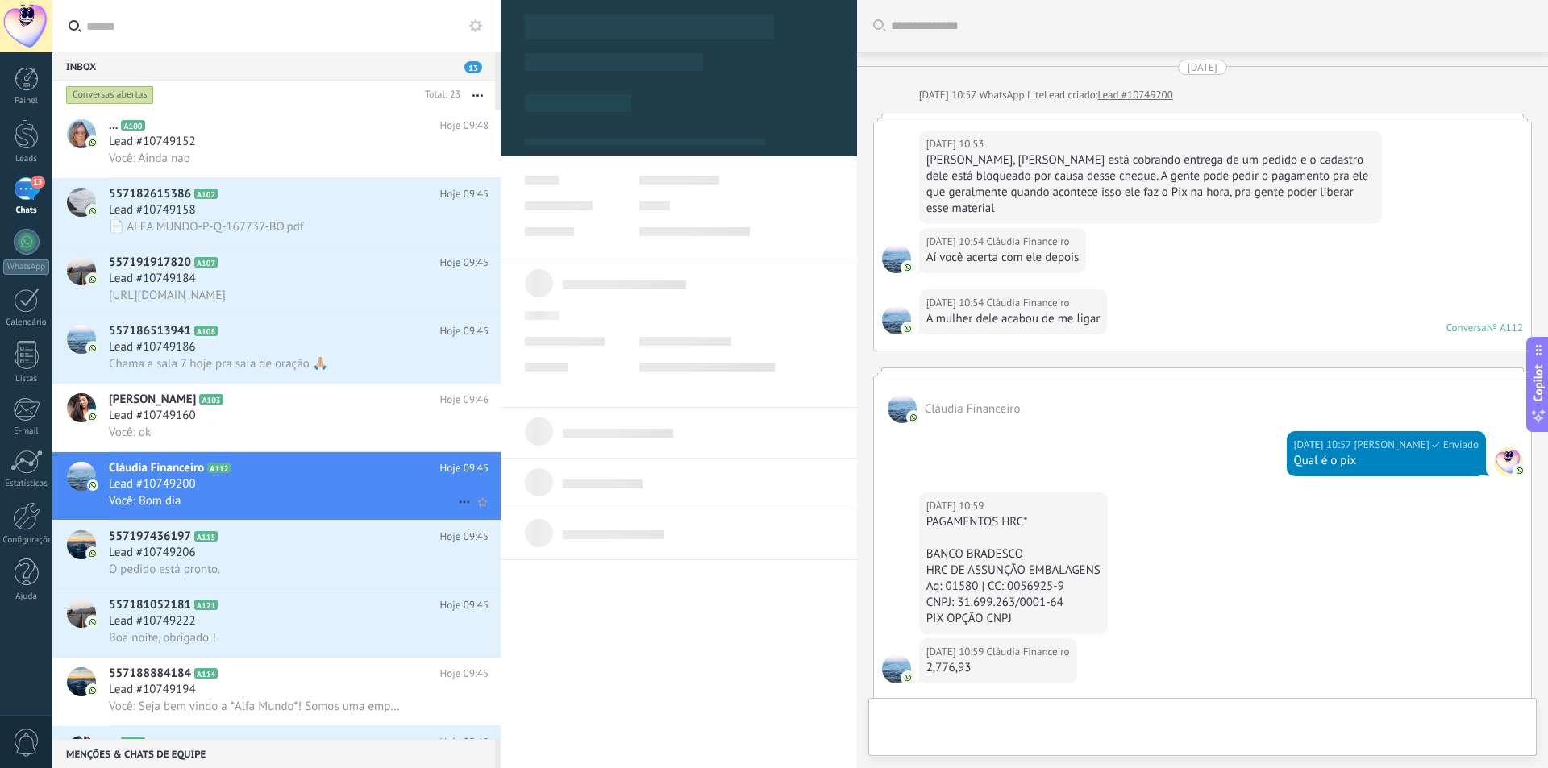
type textarea "**********"
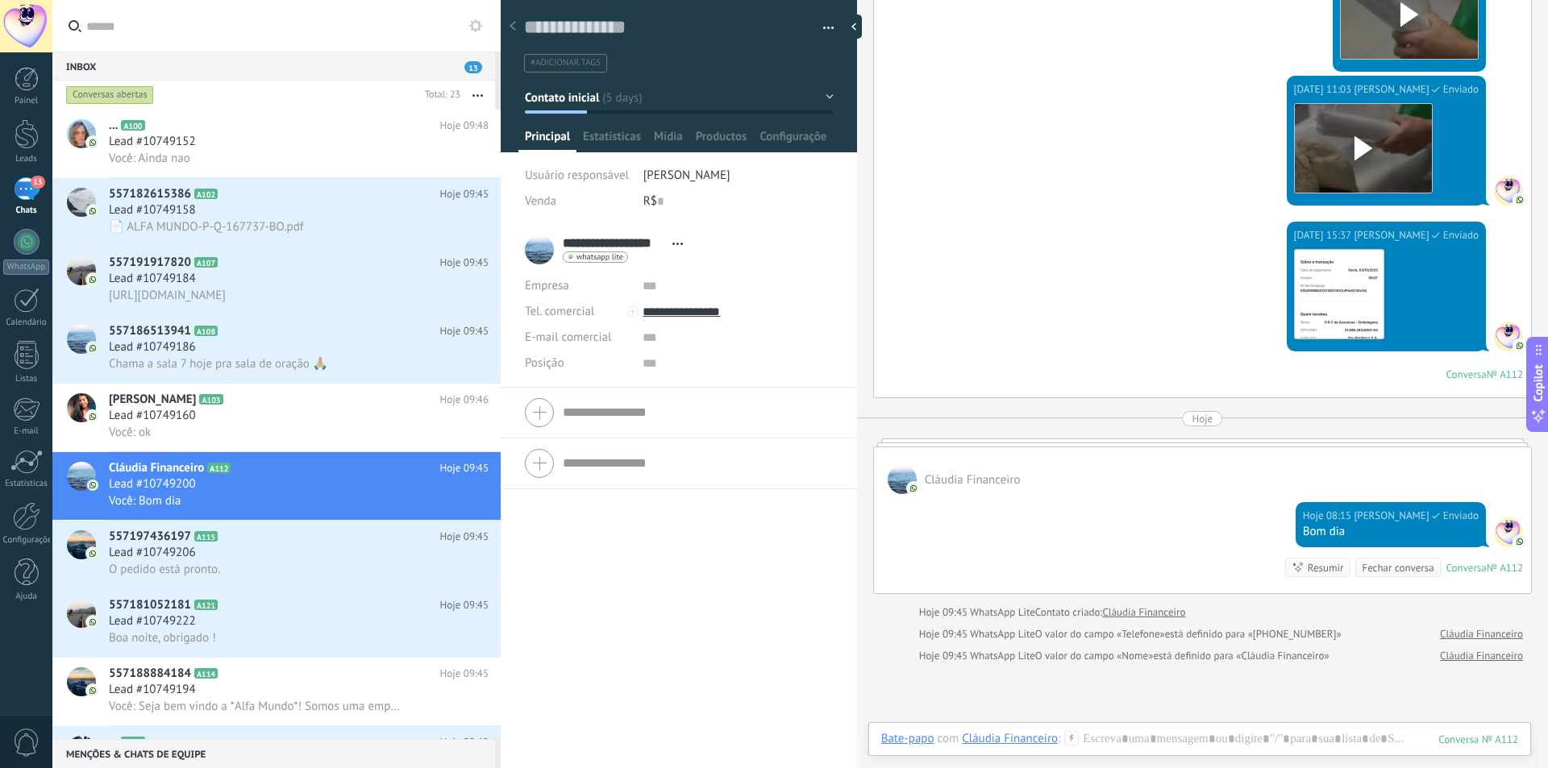
scroll to position [1310, 0]
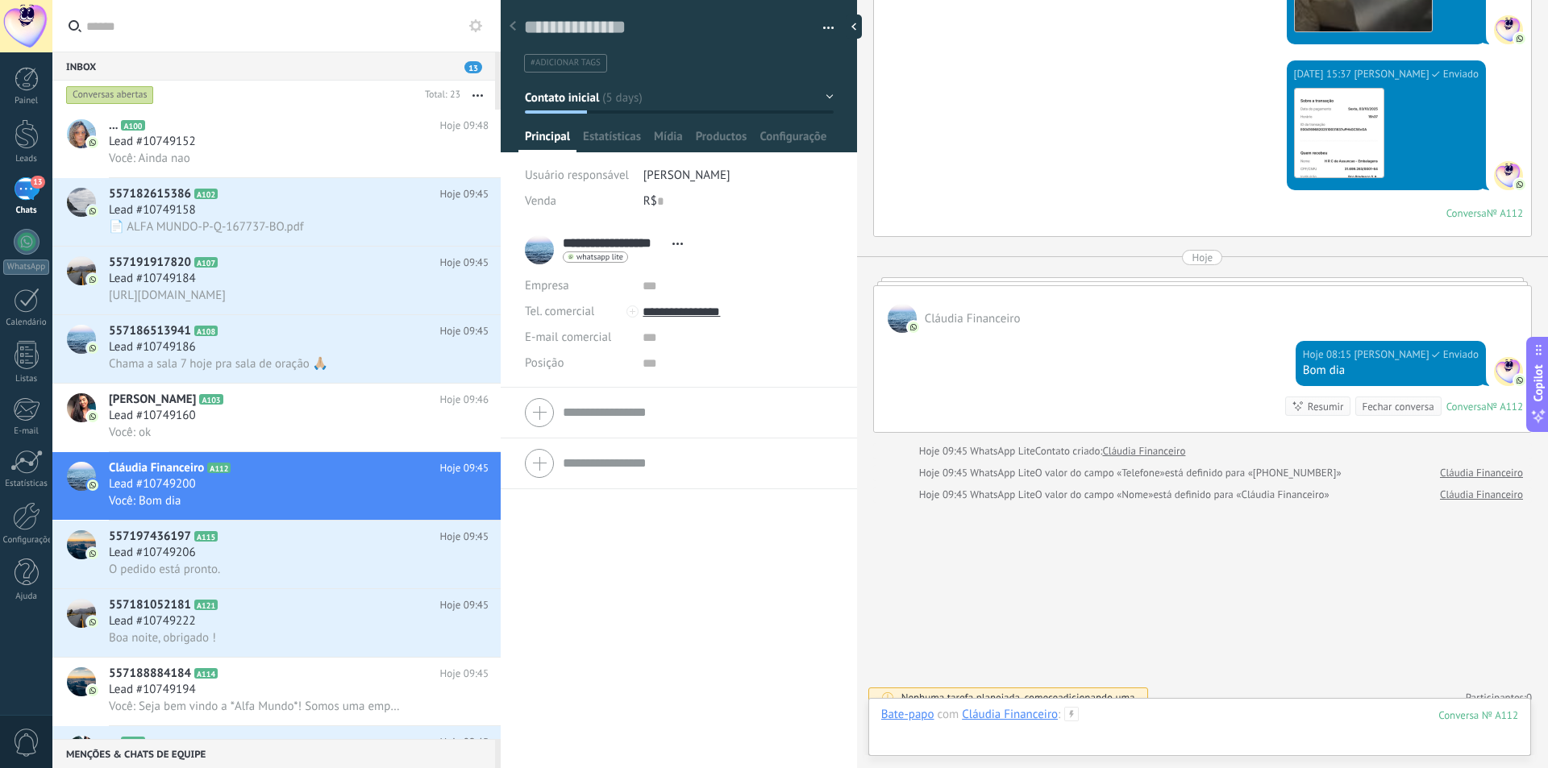
click at [1127, 734] on div at bounding box center [1199, 731] width 637 height 48
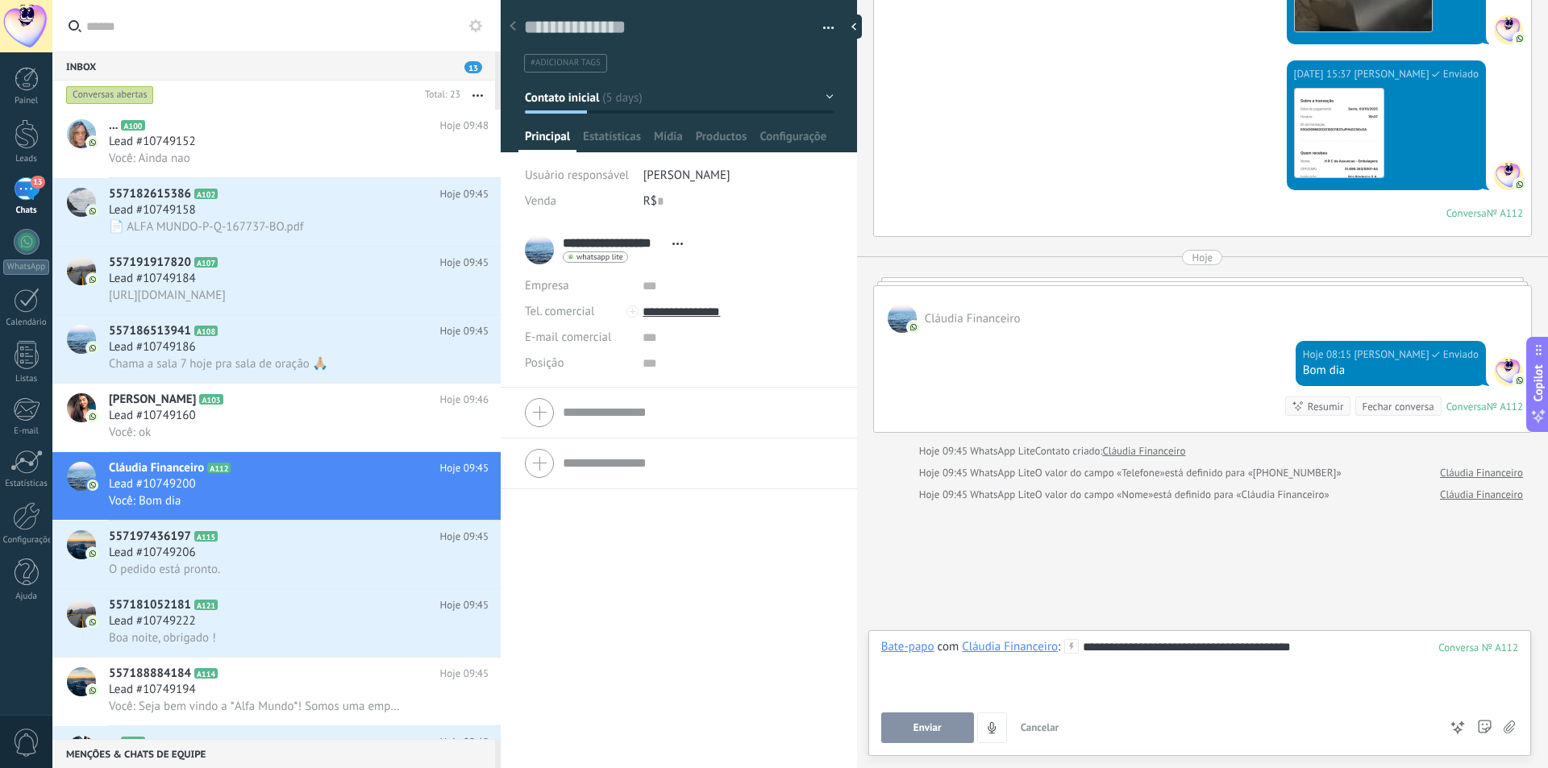
click at [936, 732] on span "Enviar" at bounding box center [927, 727] width 28 height 11
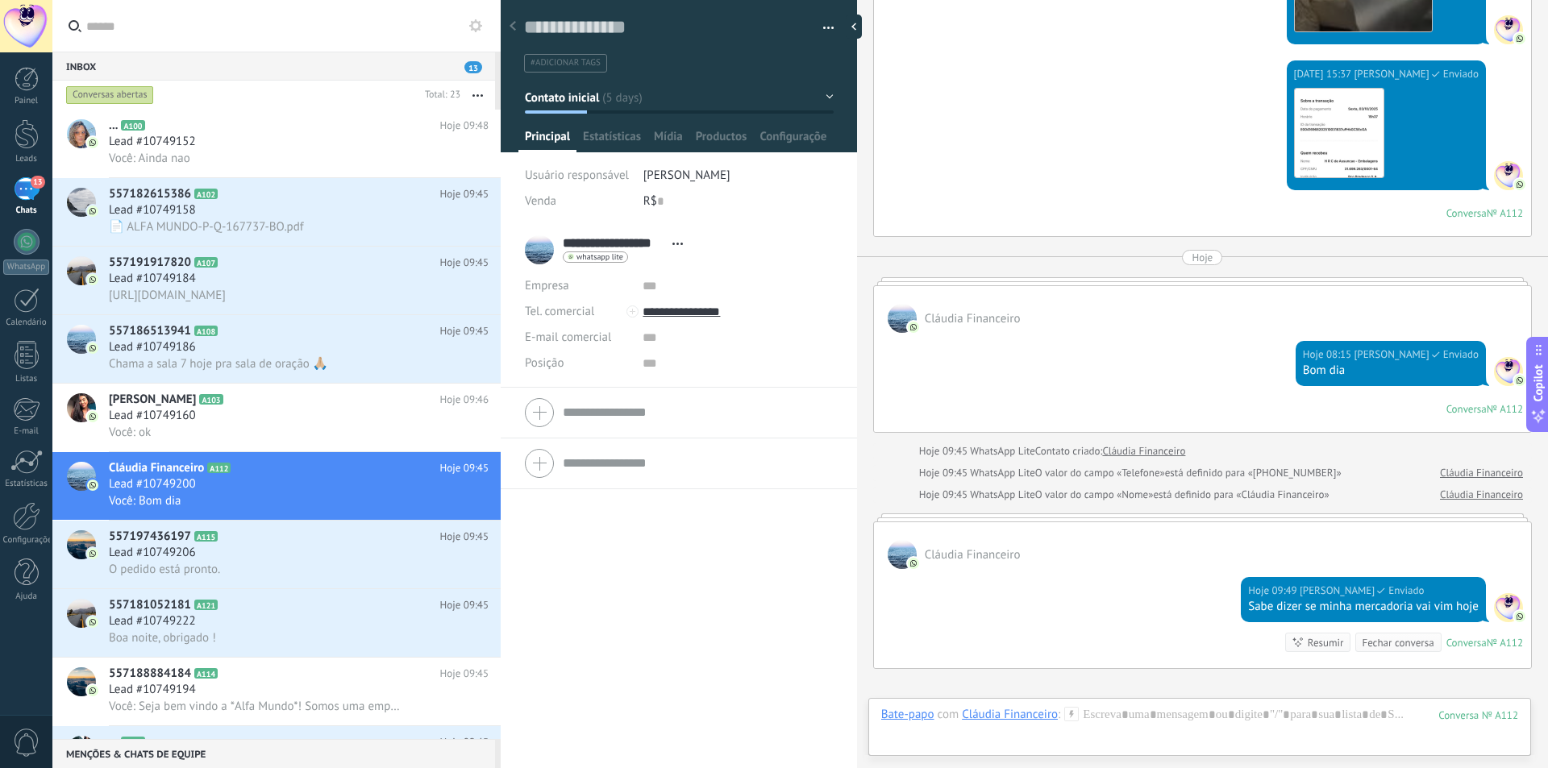
scroll to position [1299, 0]
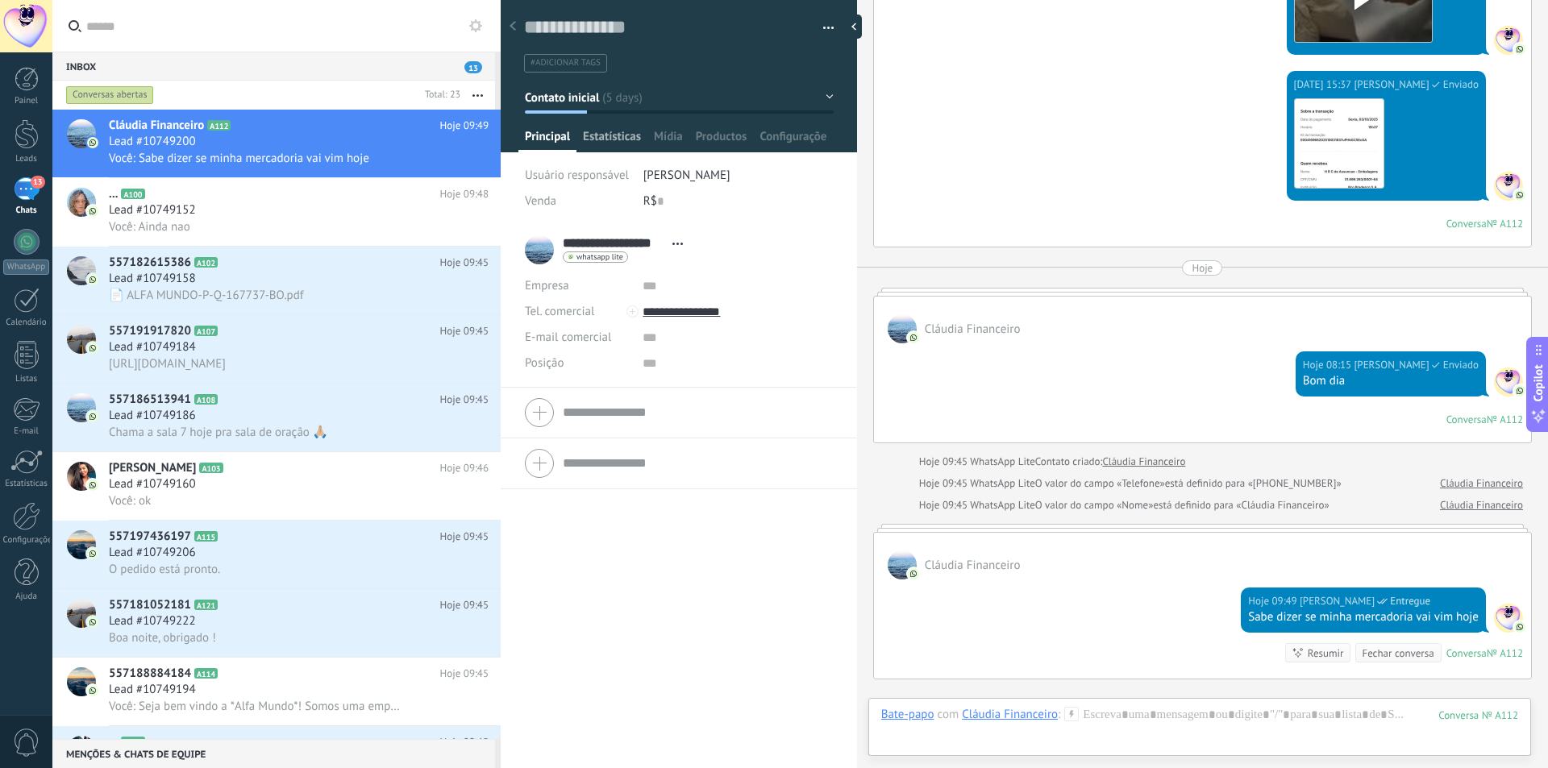
click at [611, 133] on span "Estatísticas" at bounding box center [612, 140] width 58 height 23
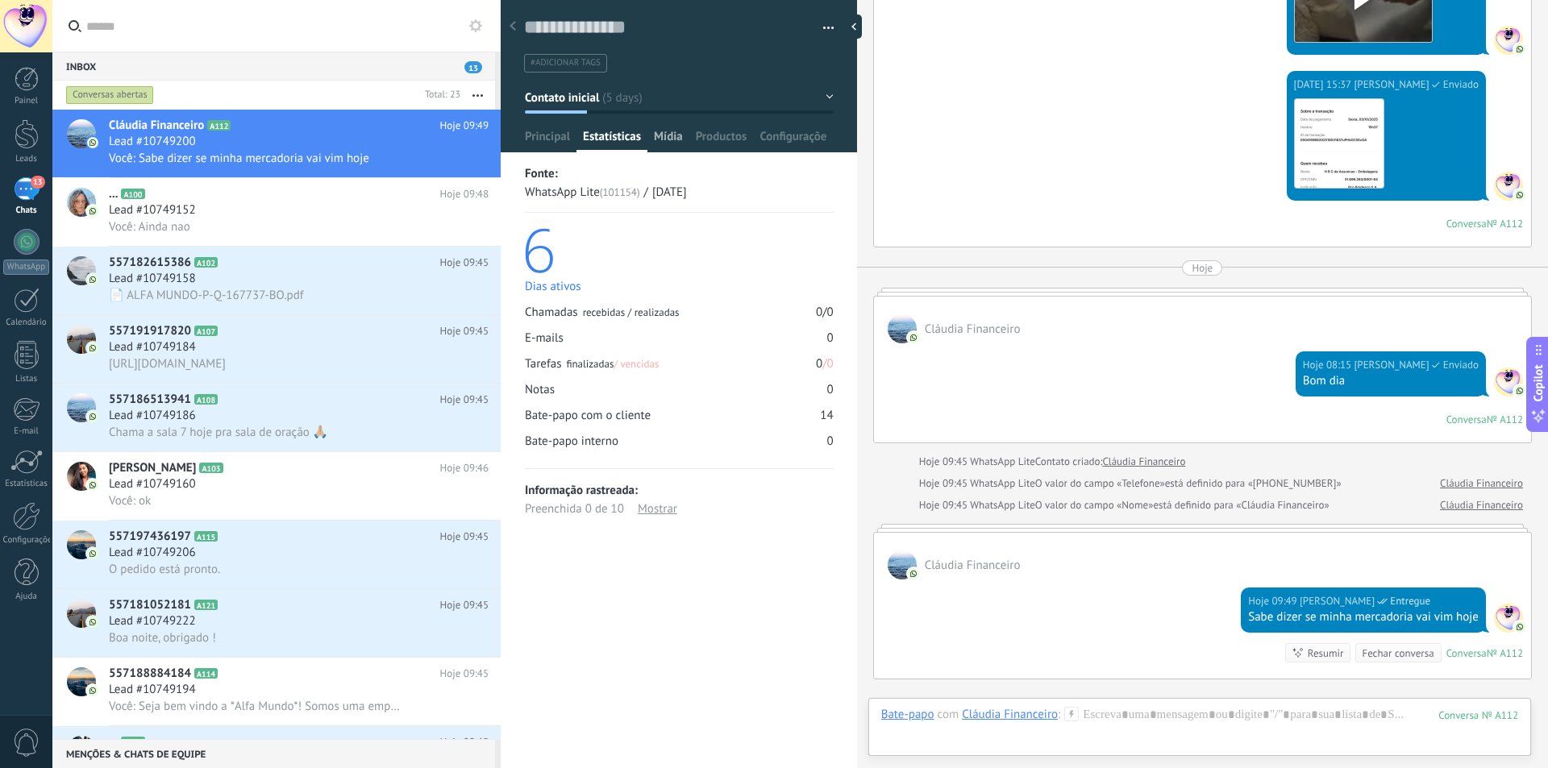
click at [665, 134] on span "Mídia" at bounding box center [668, 140] width 29 height 23
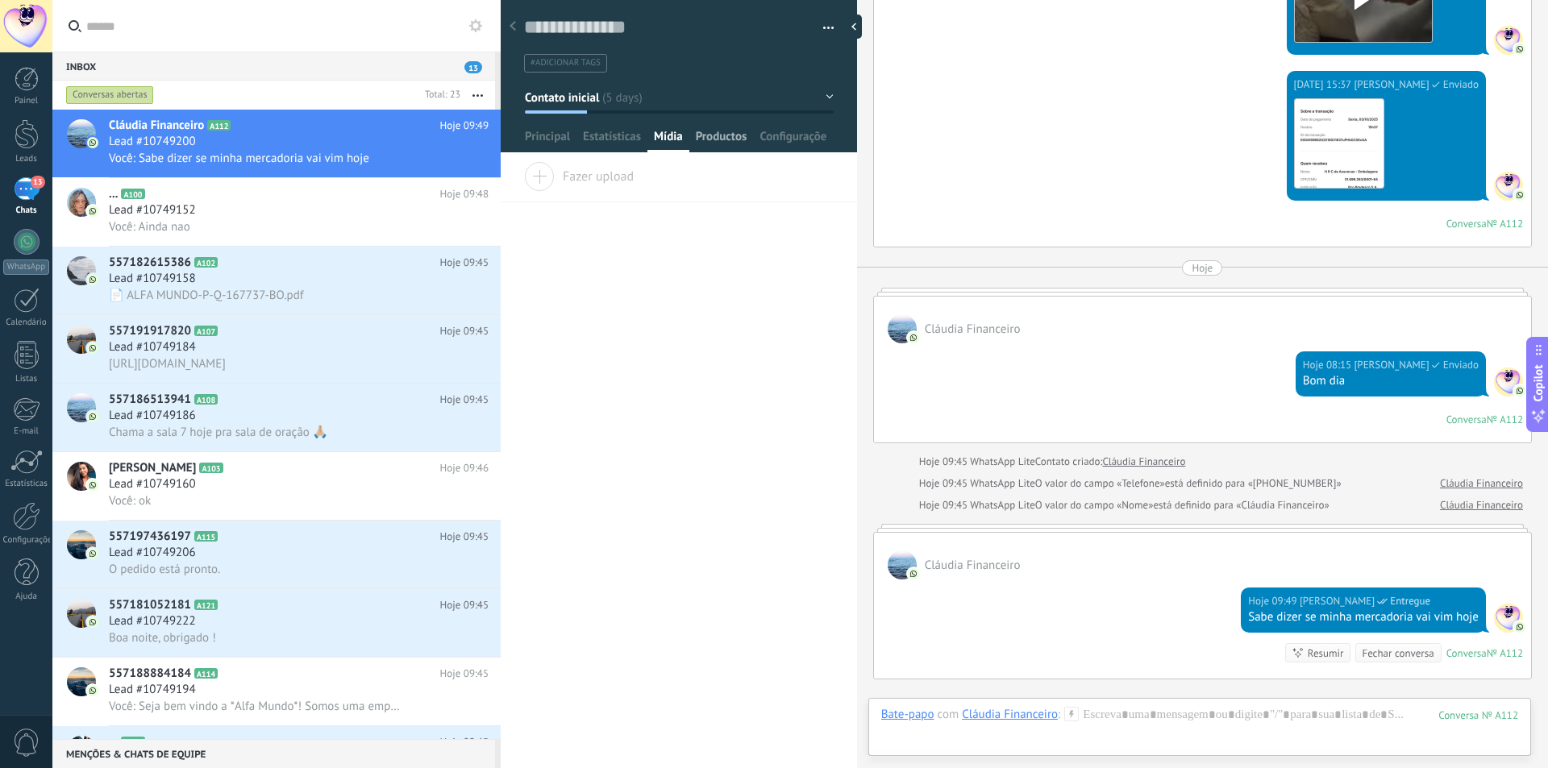
click at [717, 131] on span "Productos" at bounding box center [722, 140] width 52 height 23
click at [783, 131] on span "Configurações" at bounding box center [793, 140] width 68 height 23
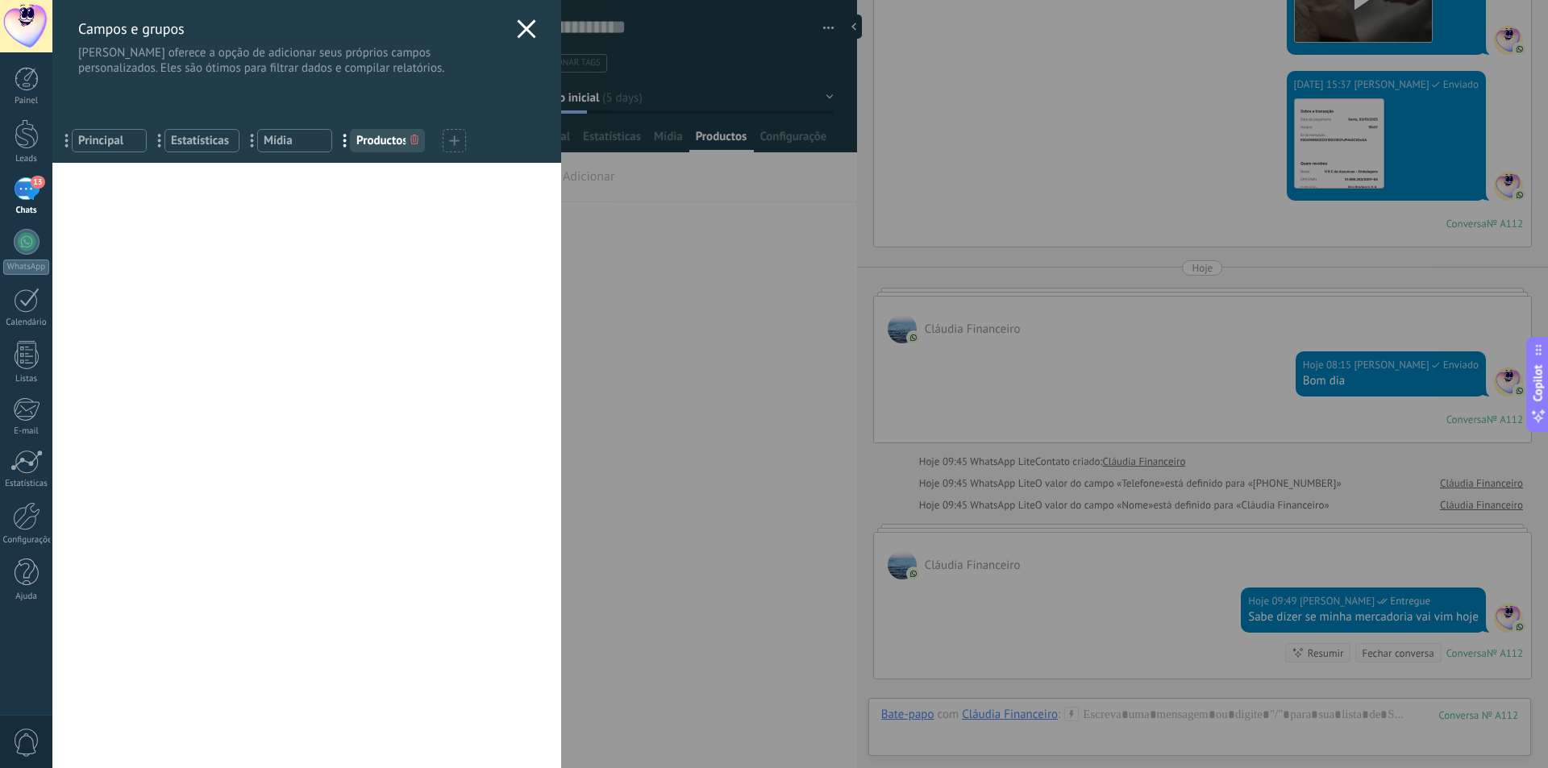
click at [517, 22] on icon at bounding box center [526, 28] width 19 height 19
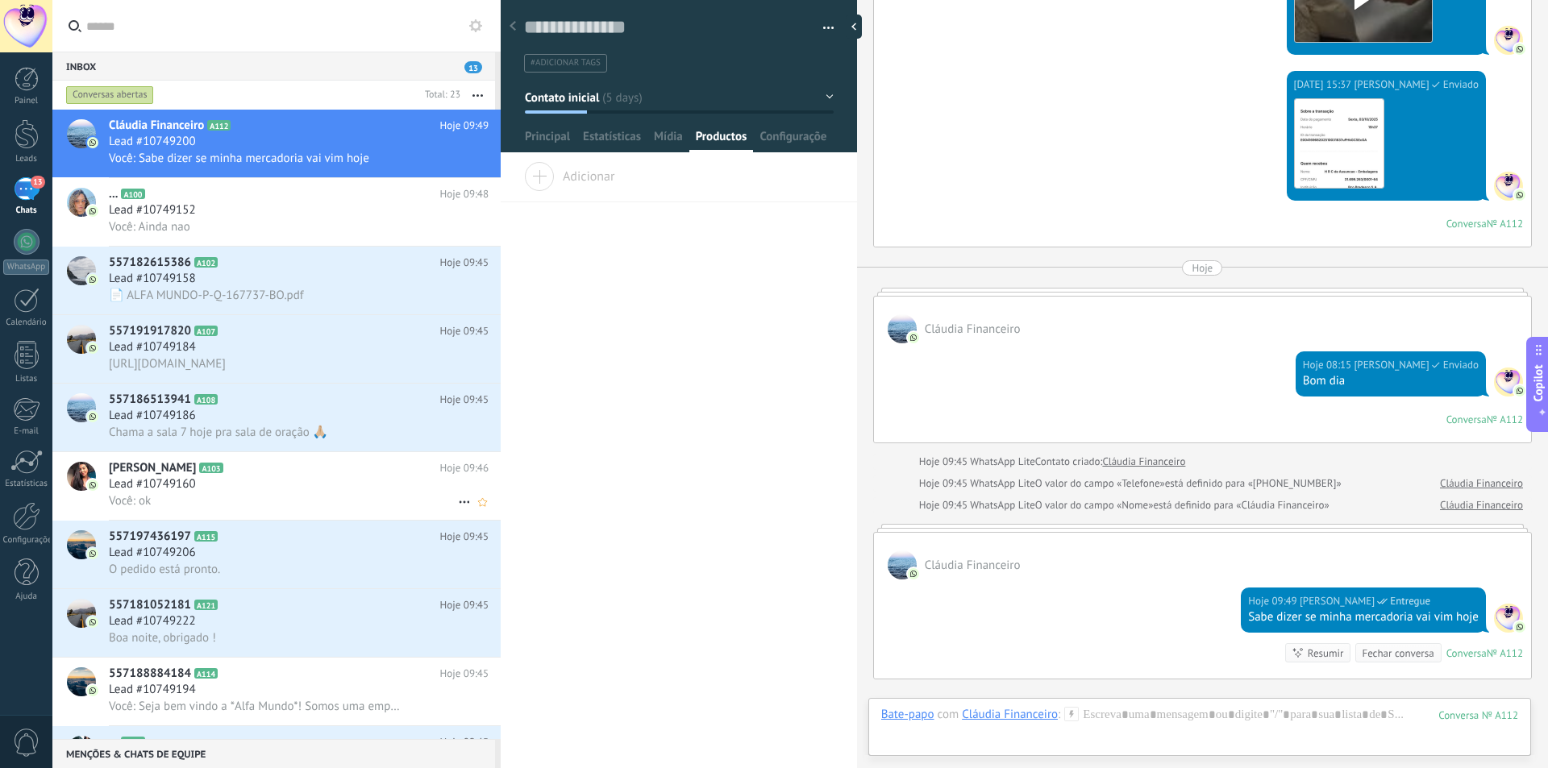
click at [127, 486] on span "Lead #10749160" at bounding box center [152, 484] width 87 height 16
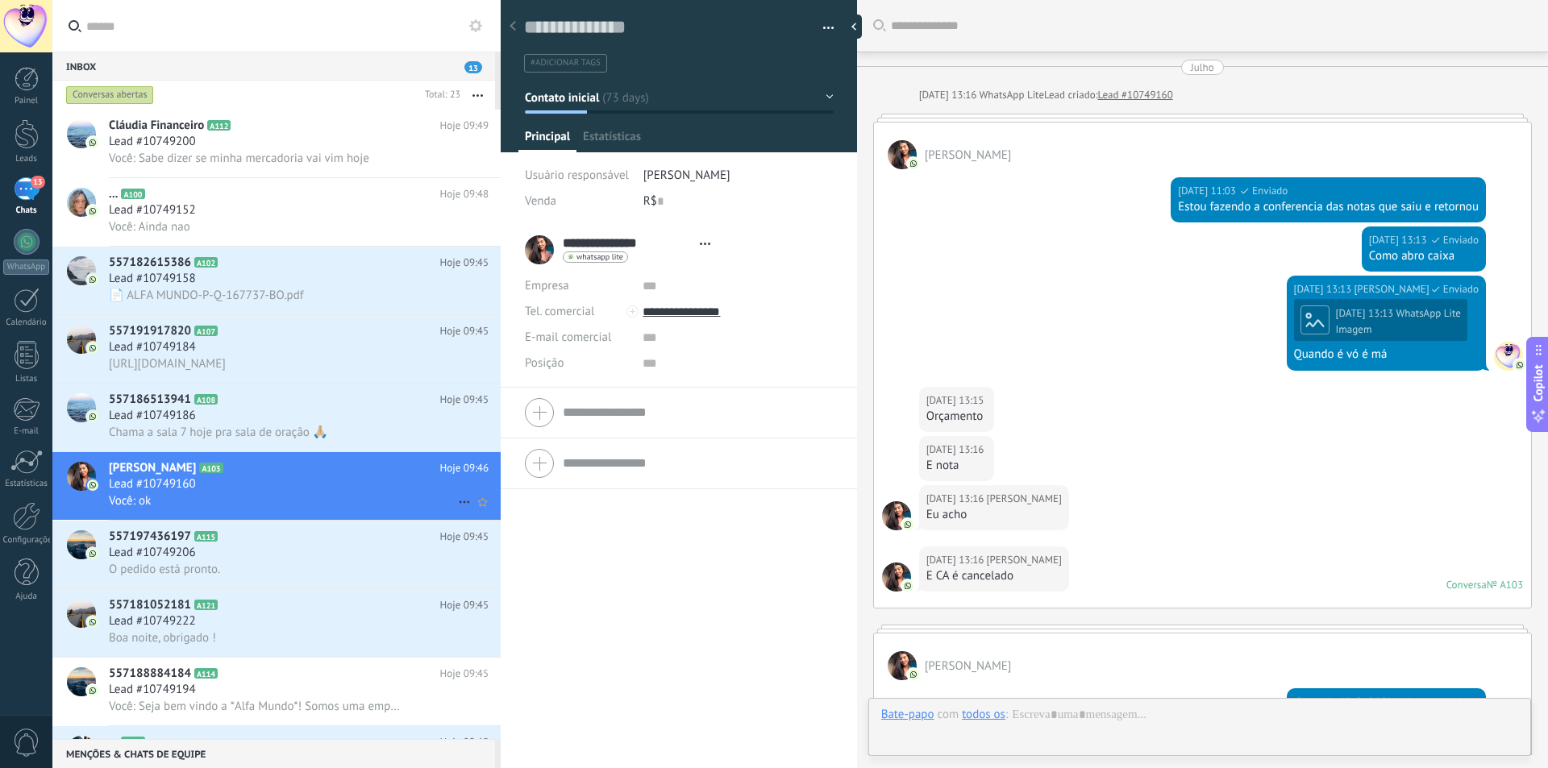
type textarea "**********"
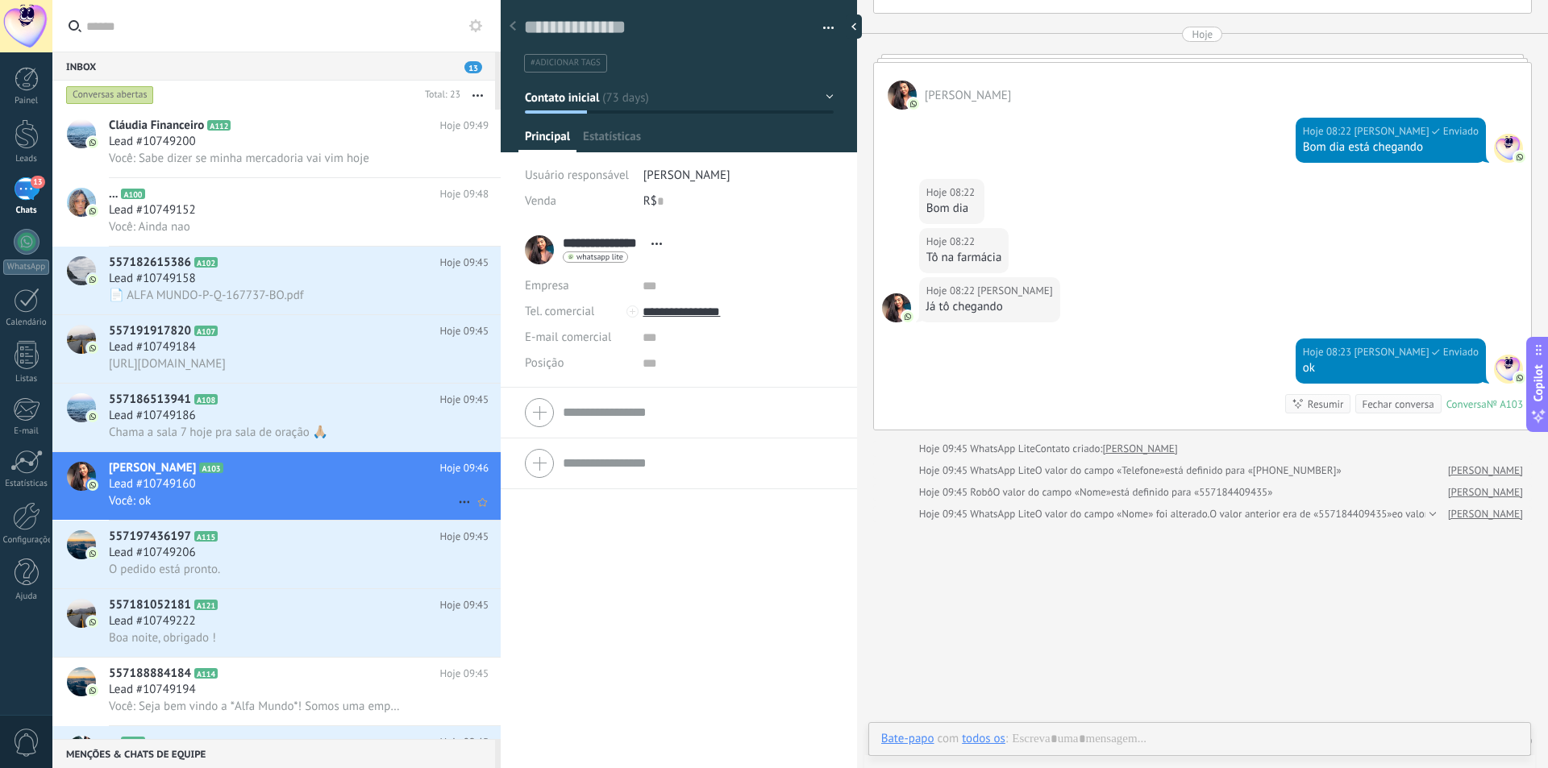
scroll to position [24, 0]
